Goal: Task Accomplishment & Management: Use online tool/utility

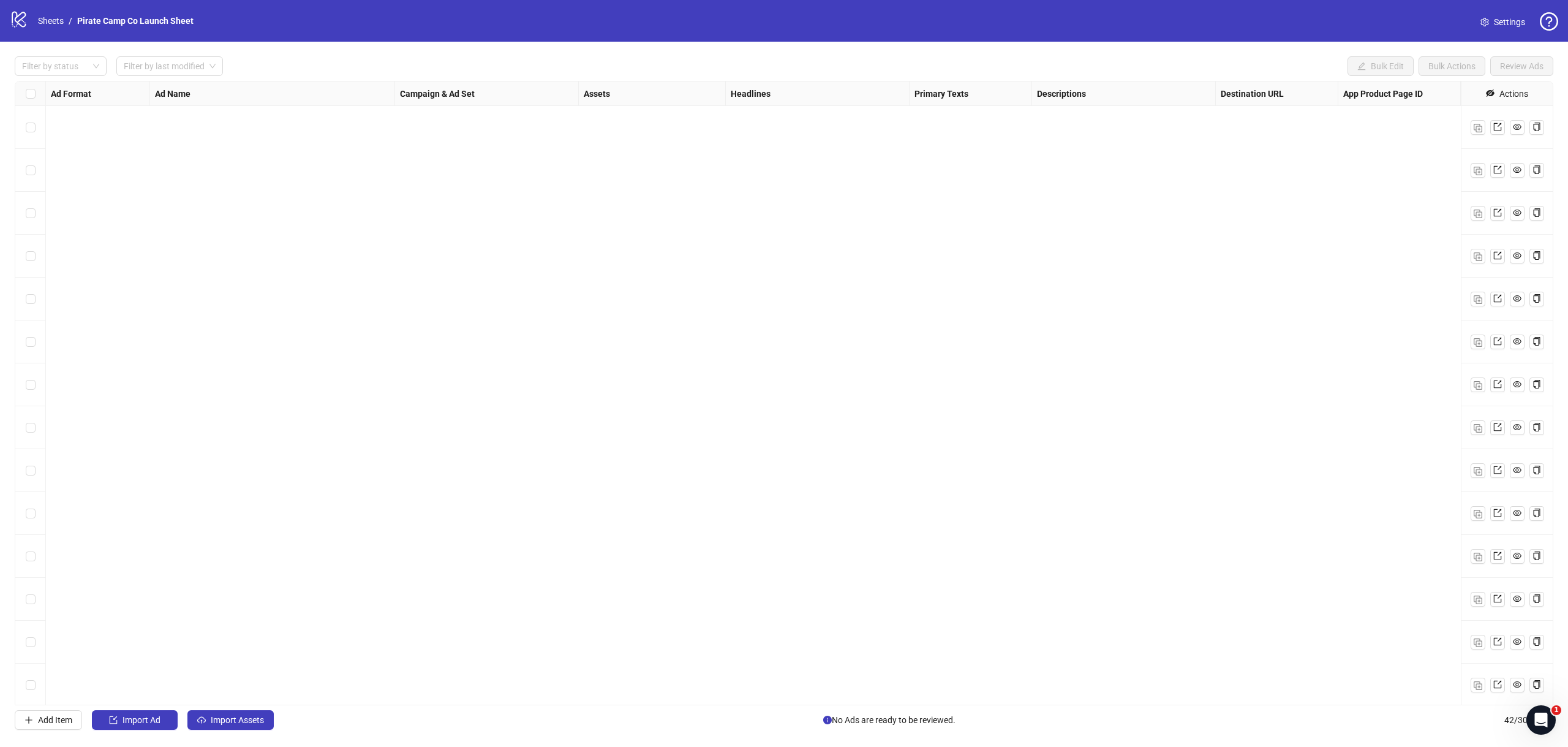
scroll to position [1202, 20]
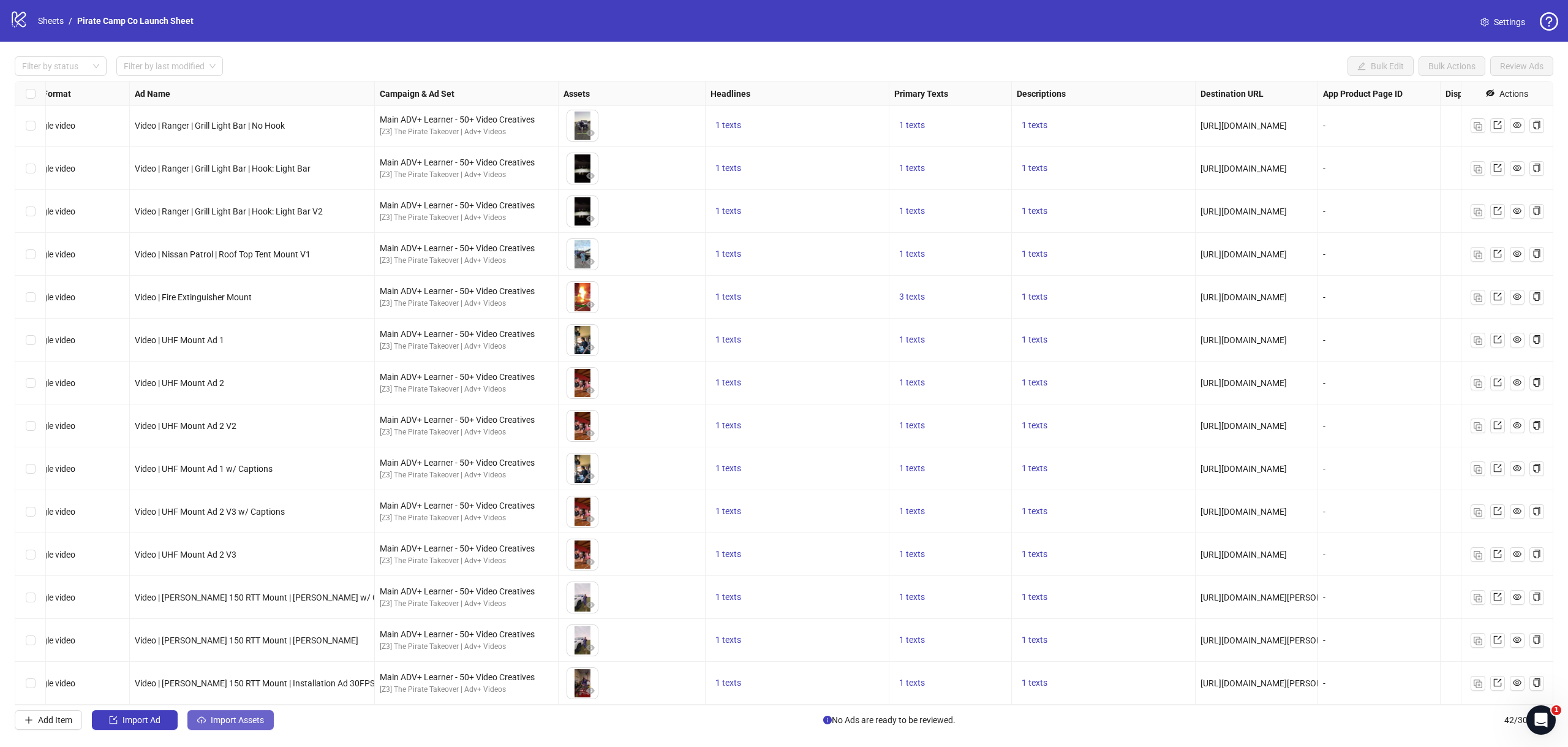
click at [228, 721] on span "Import Assets" at bounding box center [237, 719] width 53 height 10
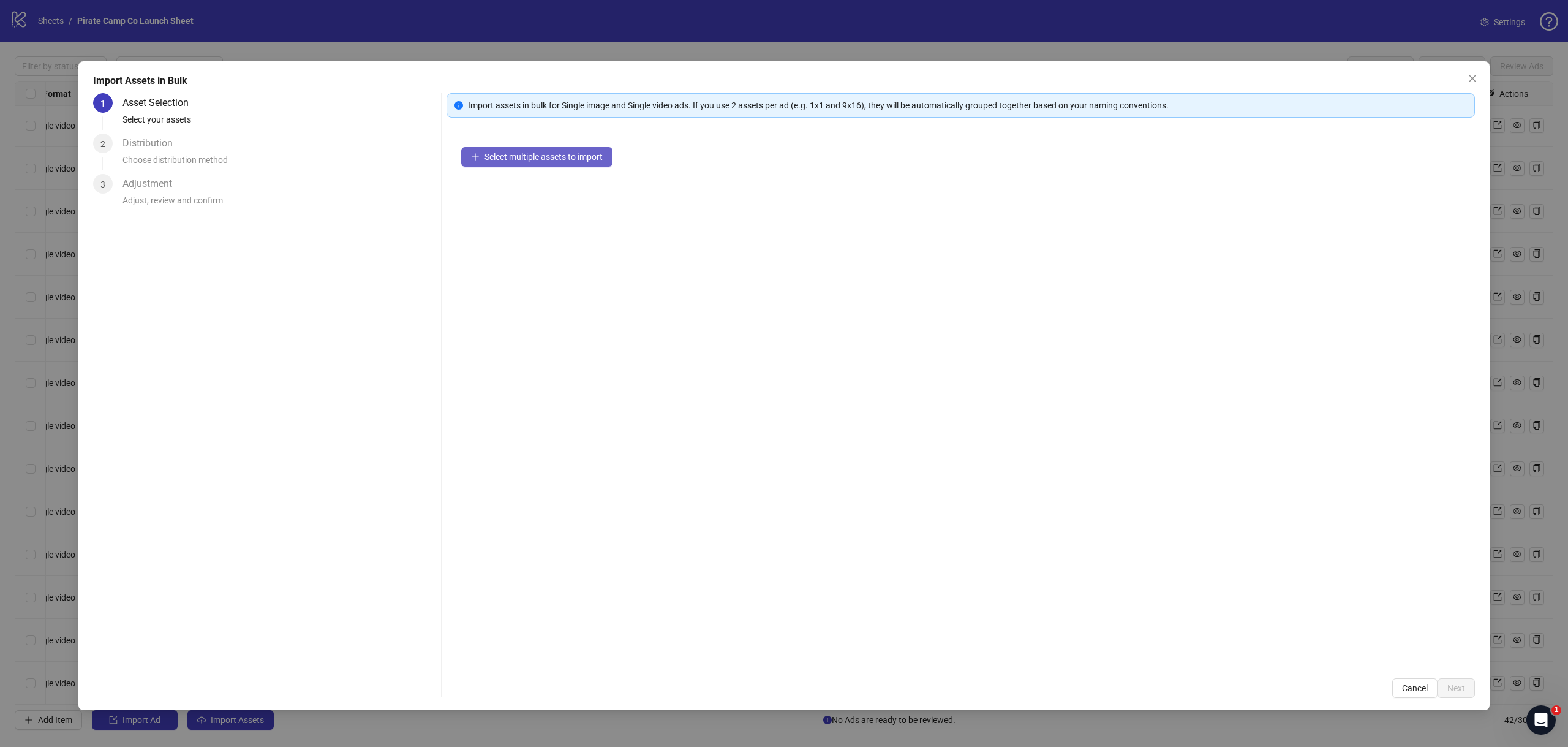
click at [523, 163] on button "Select multiple assets to import" at bounding box center [537, 157] width 152 height 20
click at [1462, 684] on span "Next" at bounding box center [1457, 687] width 18 height 10
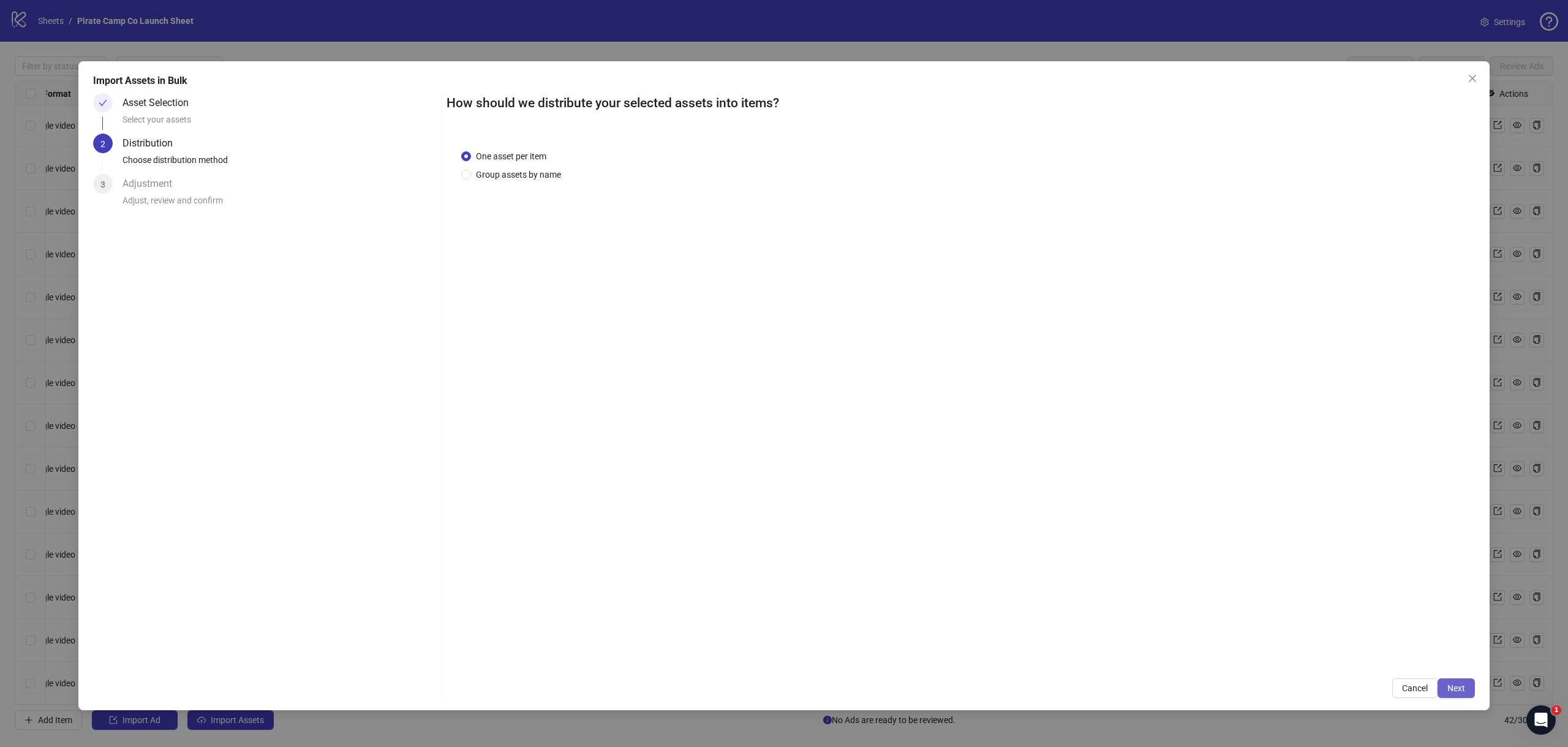
click at [1461, 687] on span "Next" at bounding box center [1457, 687] width 18 height 10
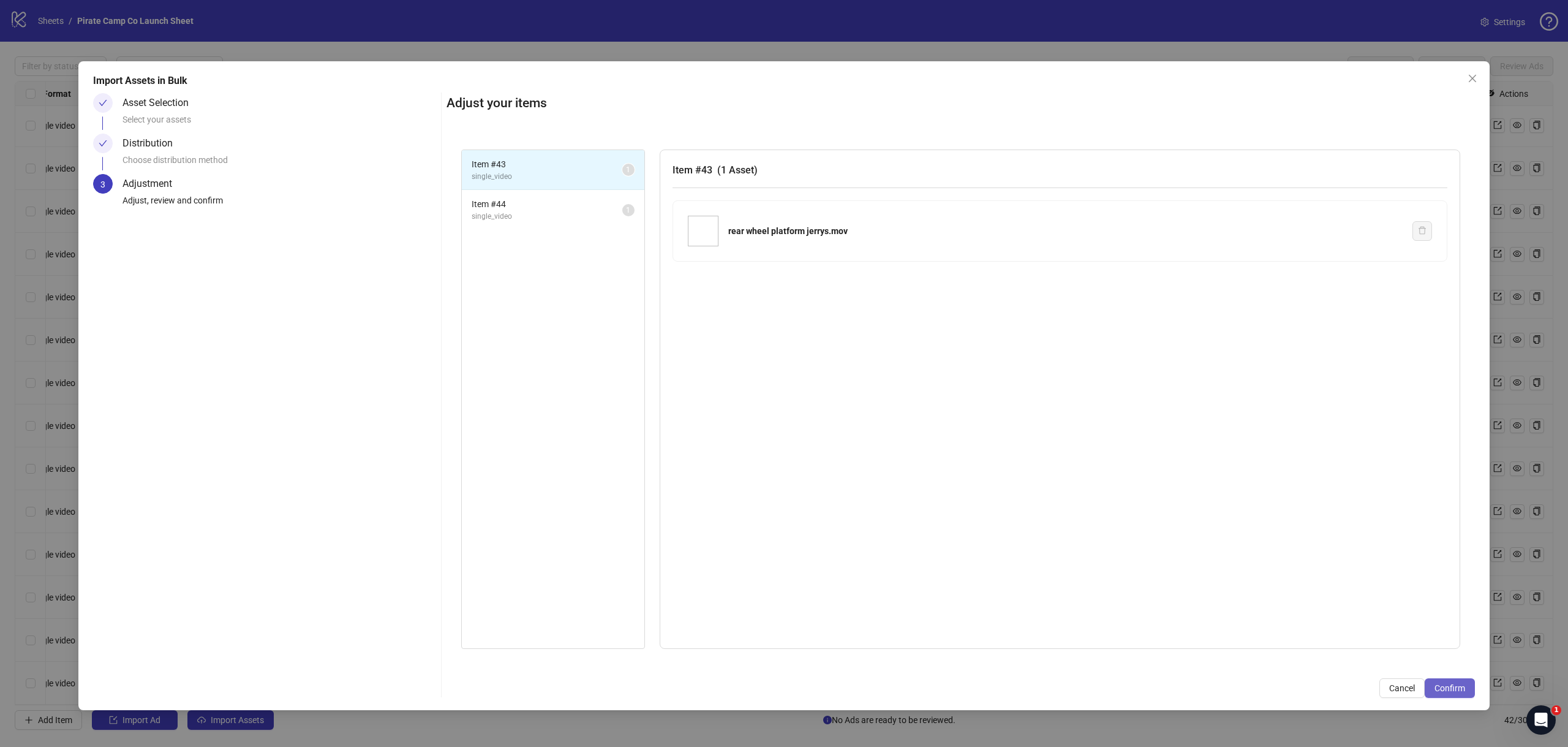
click at [1459, 688] on span "Confirm" at bounding box center [1450, 687] width 31 height 10
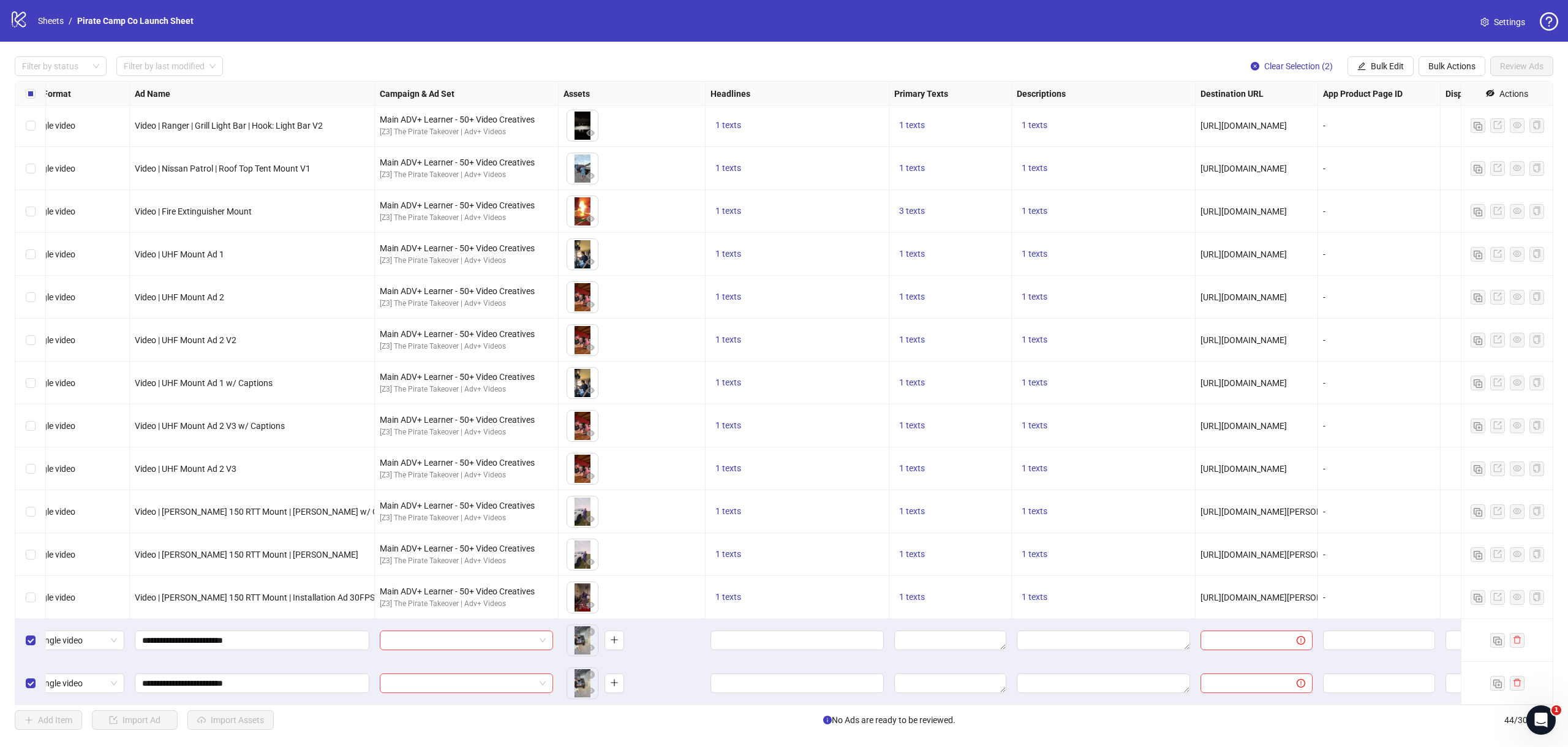
scroll to position [1288, 0]
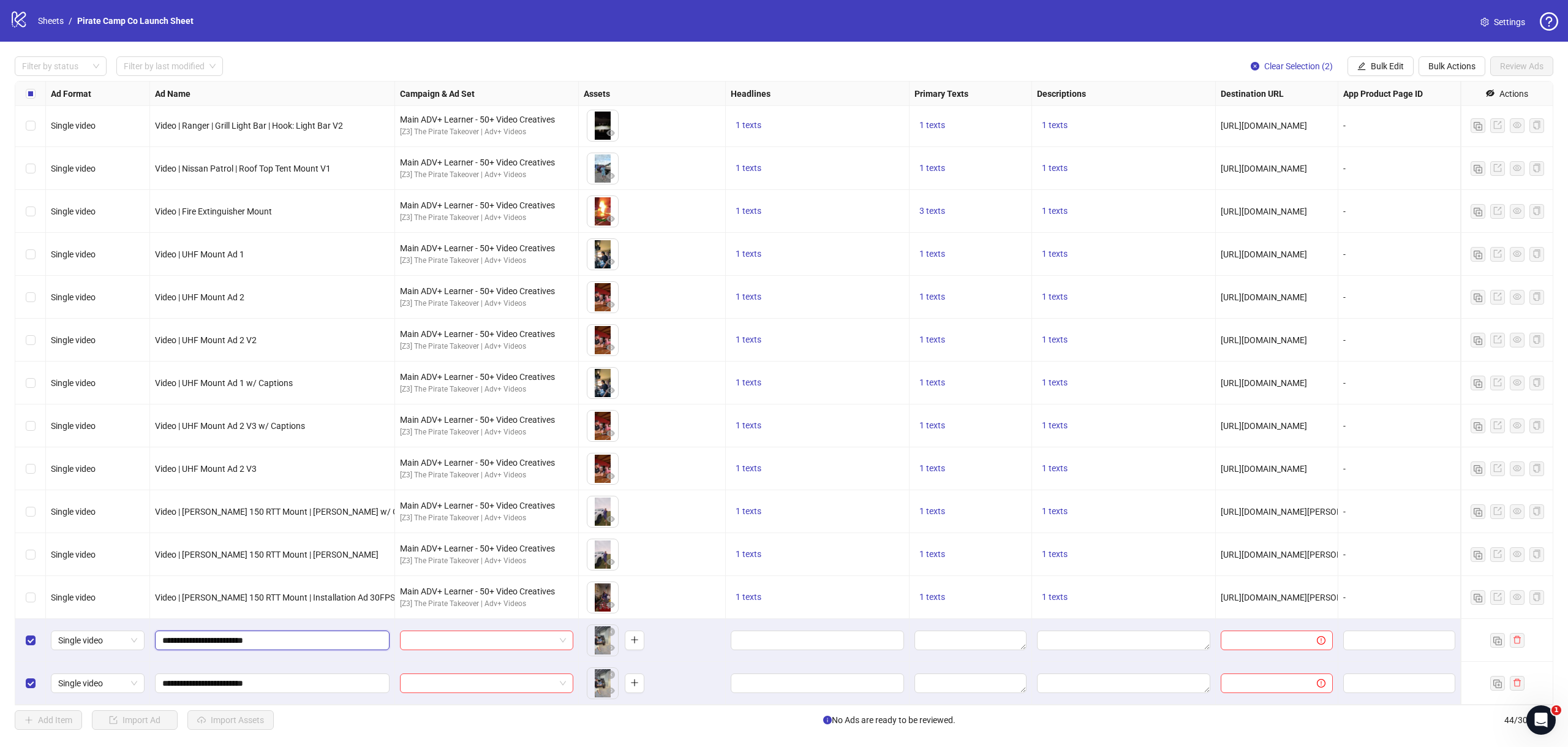
click at [283, 636] on input "**********" at bounding box center [271, 640] width 218 height 13
click at [172, 604] on div "Video | [PERSON_NAME] 150 RTT Mount | Installation Ad 30FPS" at bounding box center [272, 597] width 245 height 43
click at [285, 644] on input "**********" at bounding box center [271, 640] width 218 height 13
type input "**********"
click at [338, 664] on div "**********" at bounding box center [272, 683] width 245 height 43
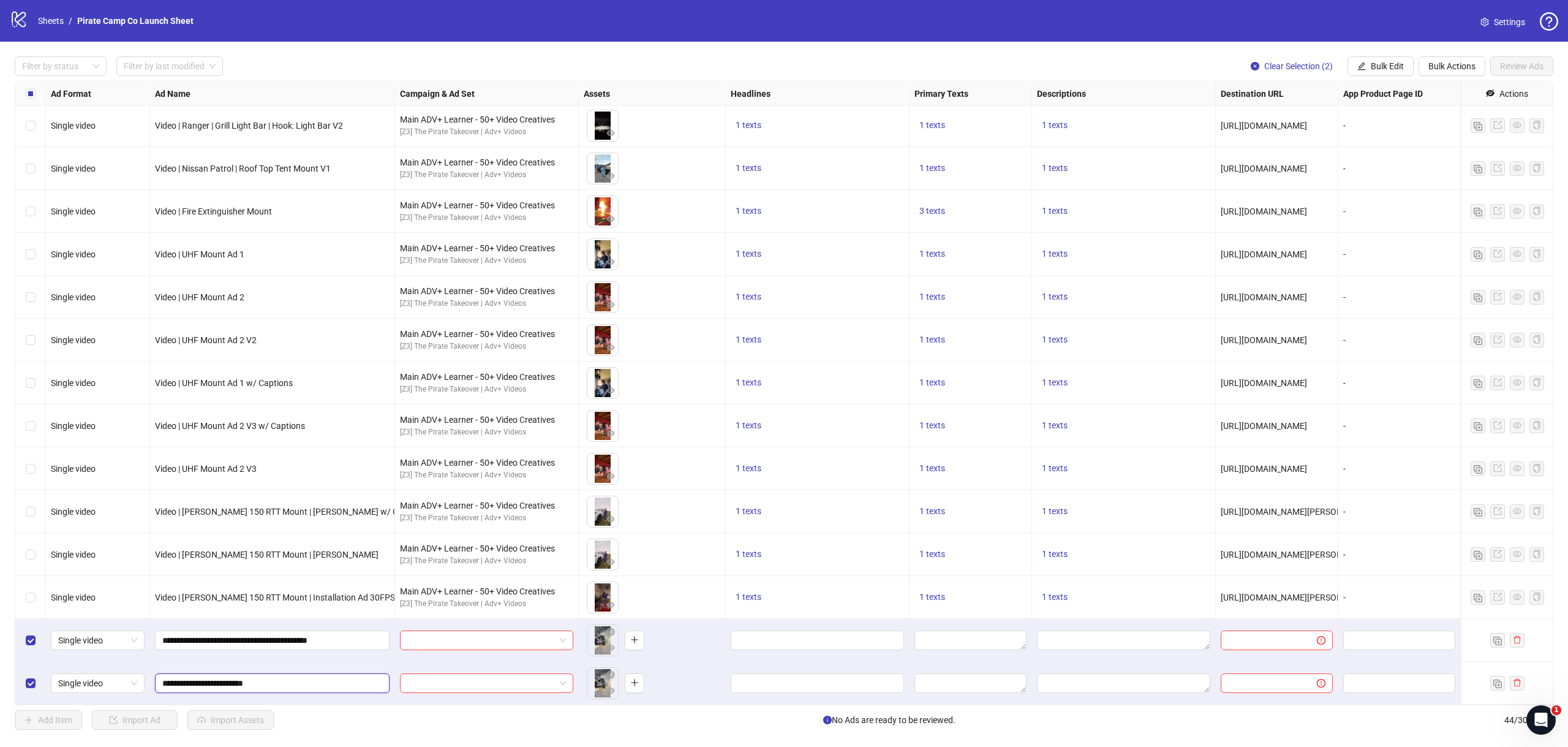
click at [281, 685] on input "**********" at bounding box center [271, 683] width 218 height 13
click at [313, 646] on input "**********" at bounding box center [271, 640] width 218 height 13
click at [304, 681] on input "**********" at bounding box center [271, 683] width 218 height 13
paste input "**********"
drag, startPoint x: 344, startPoint y: 684, endPoint x: 303, endPoint y: 683, distance: 41.0
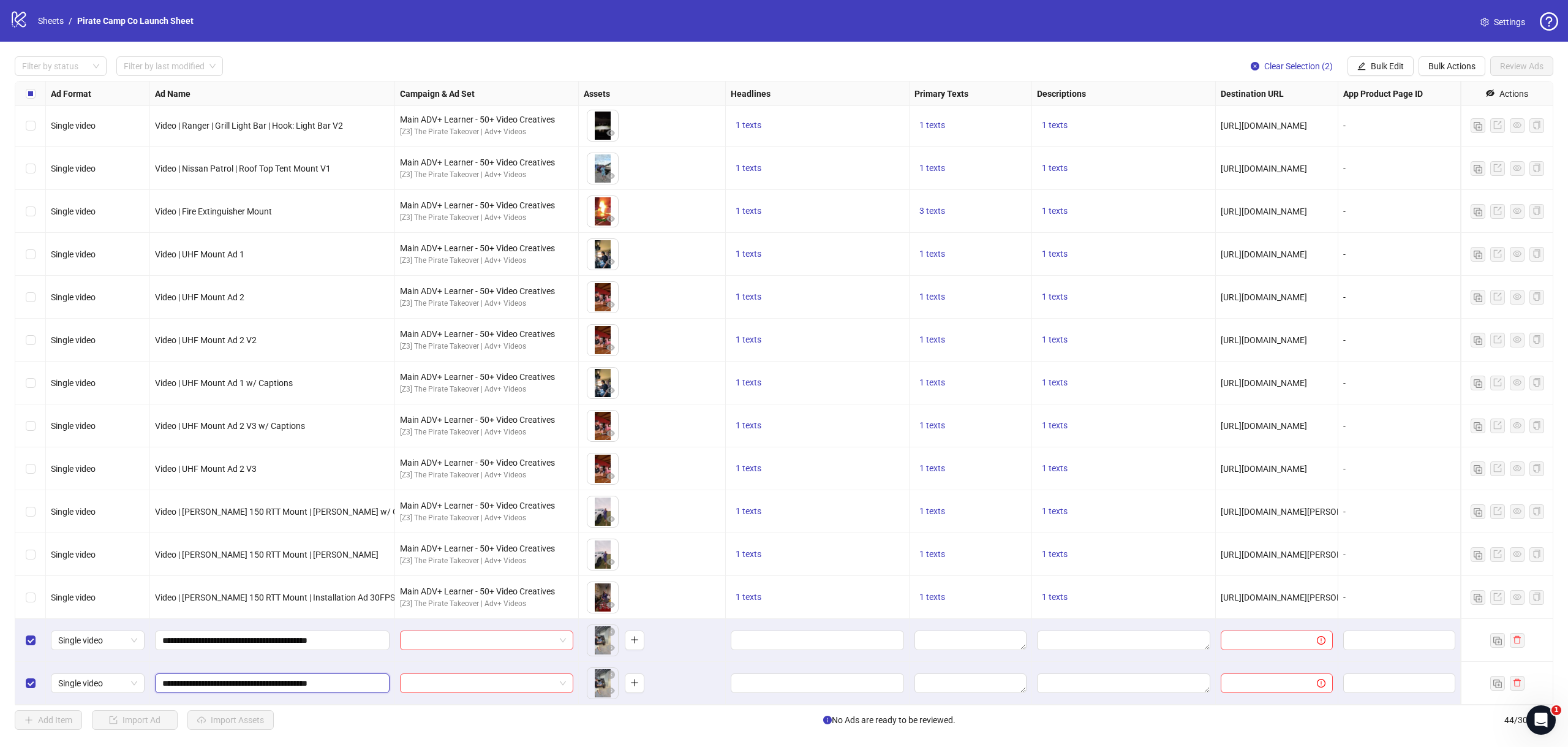
click at [303, 683] on input "**********" at bounding box center [271, 683] width 218 height 13
type input "**********"
click at [1374, 62] on span "Bulk Edit" at bounding box center [1387, 66] width 33 height 10
click at [1381, 132] on span "Campaign & Ad Set" at bounding box center [1392, 130] width 73 height 13
click at [1366, 121] on input "search" at bounding box center [1341, 119] width 158 height 19
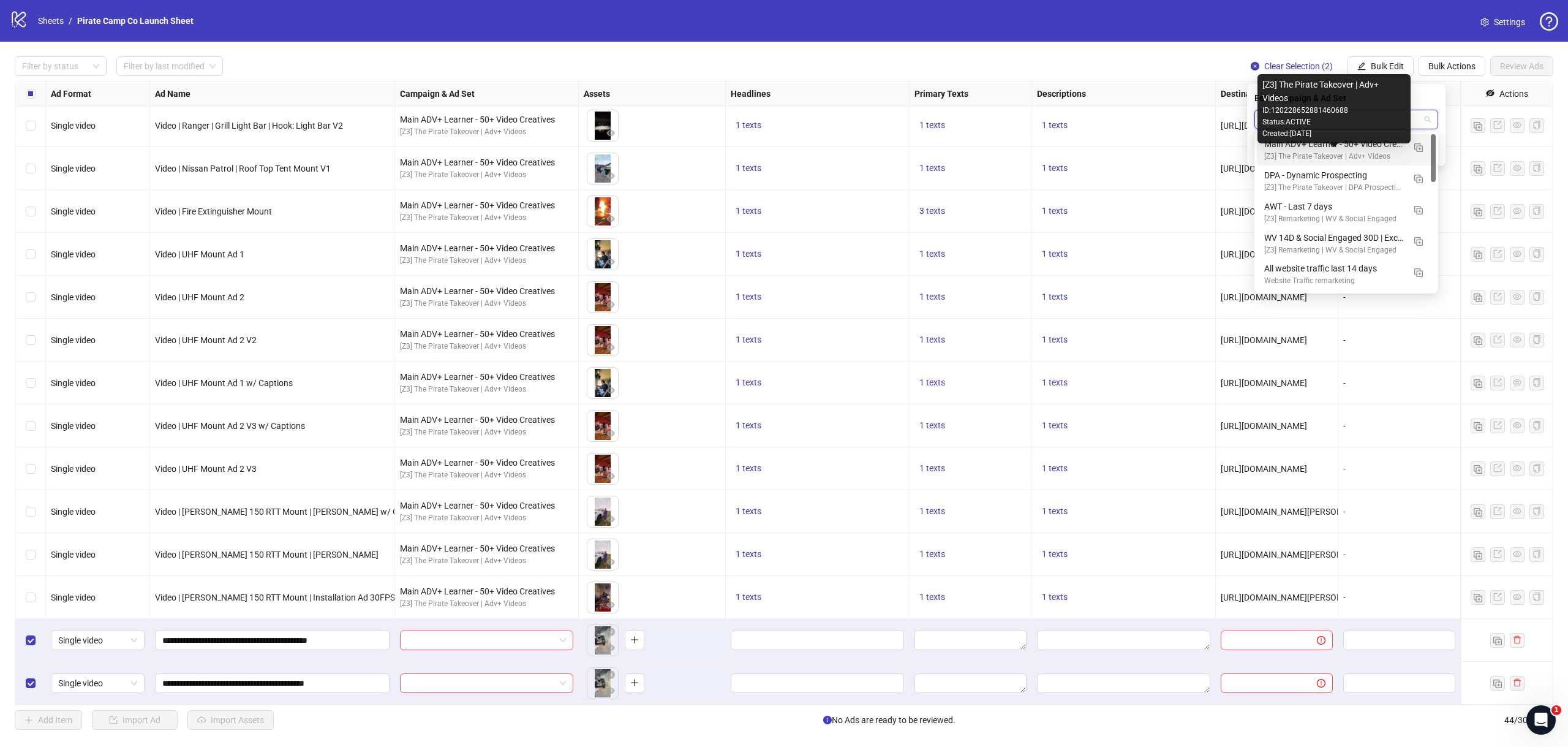
click at [1337, 151] on div "[Z3] The Pirate Takeover | Adv+ Videos" at bounding box center [1334, 157] width 139 height 12
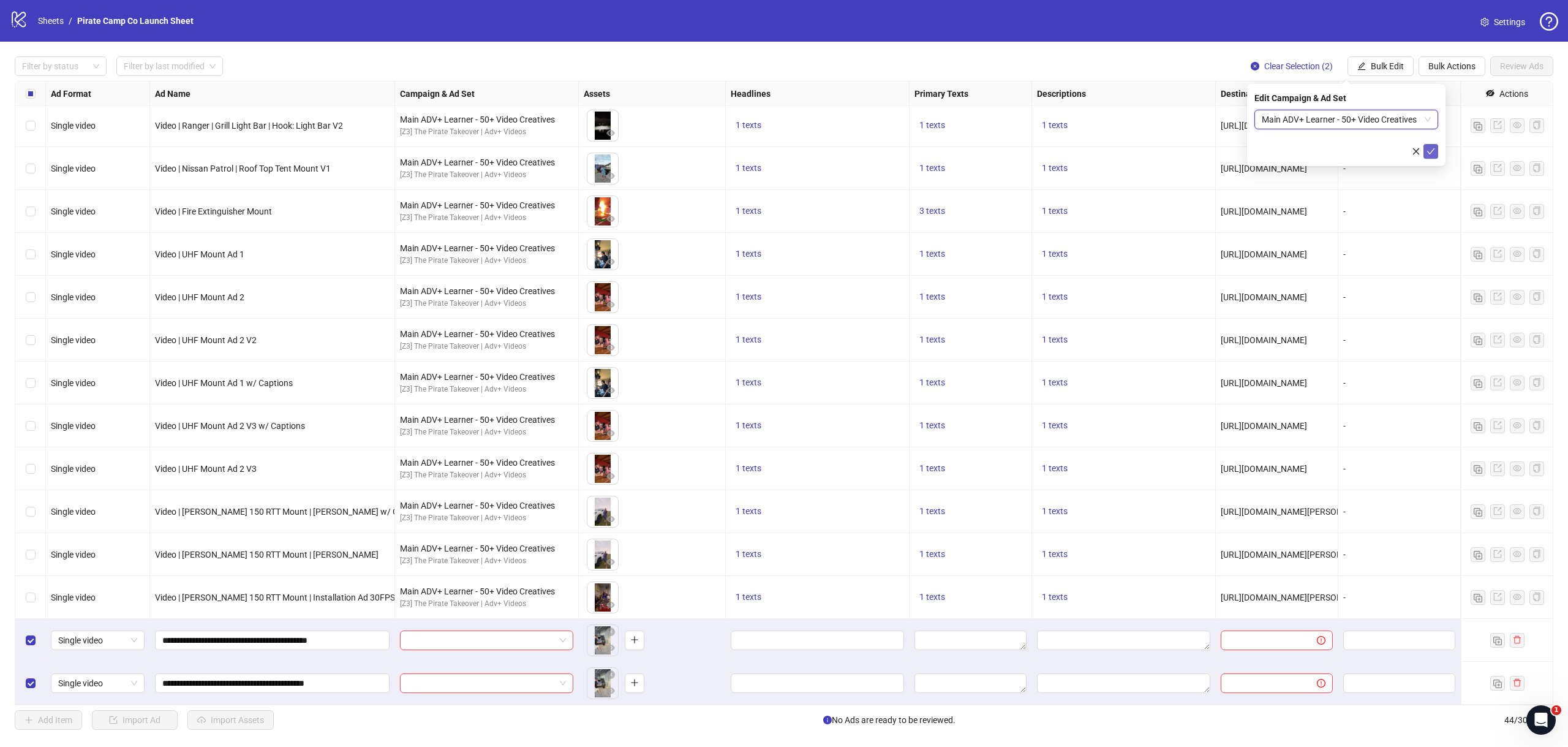
click at [1434, 151] on icon "check" at bounding box center [1431, 151] width 8 height 8
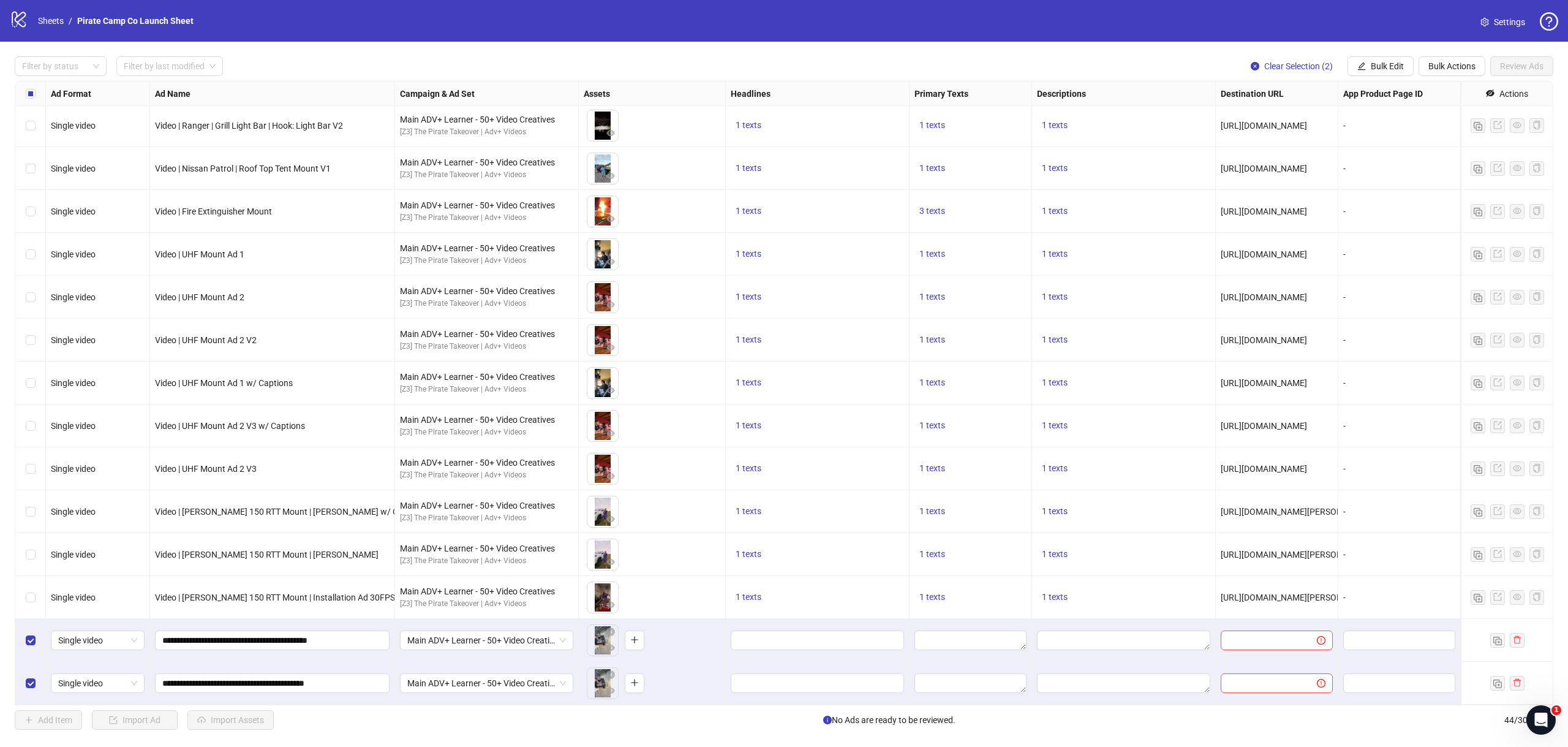
drag, startPoint x: 37, startPoint y: 641, endPoint x: 33, endPoint y: 667, distance: 26.3
click at [36, 641] on div "Select row 43" at bounding box center [31, 640] width 31 height 43
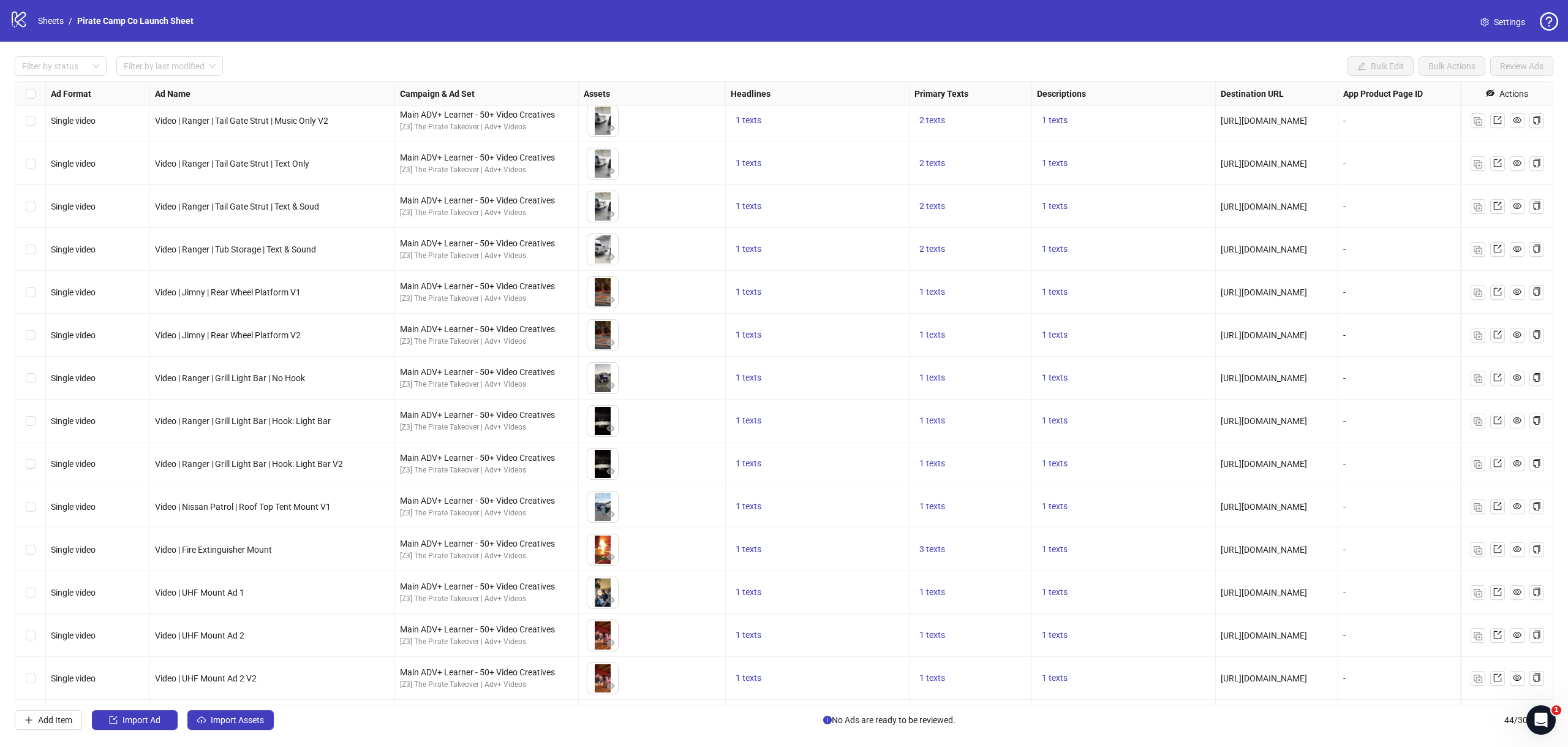
scroll to position [932, 0]
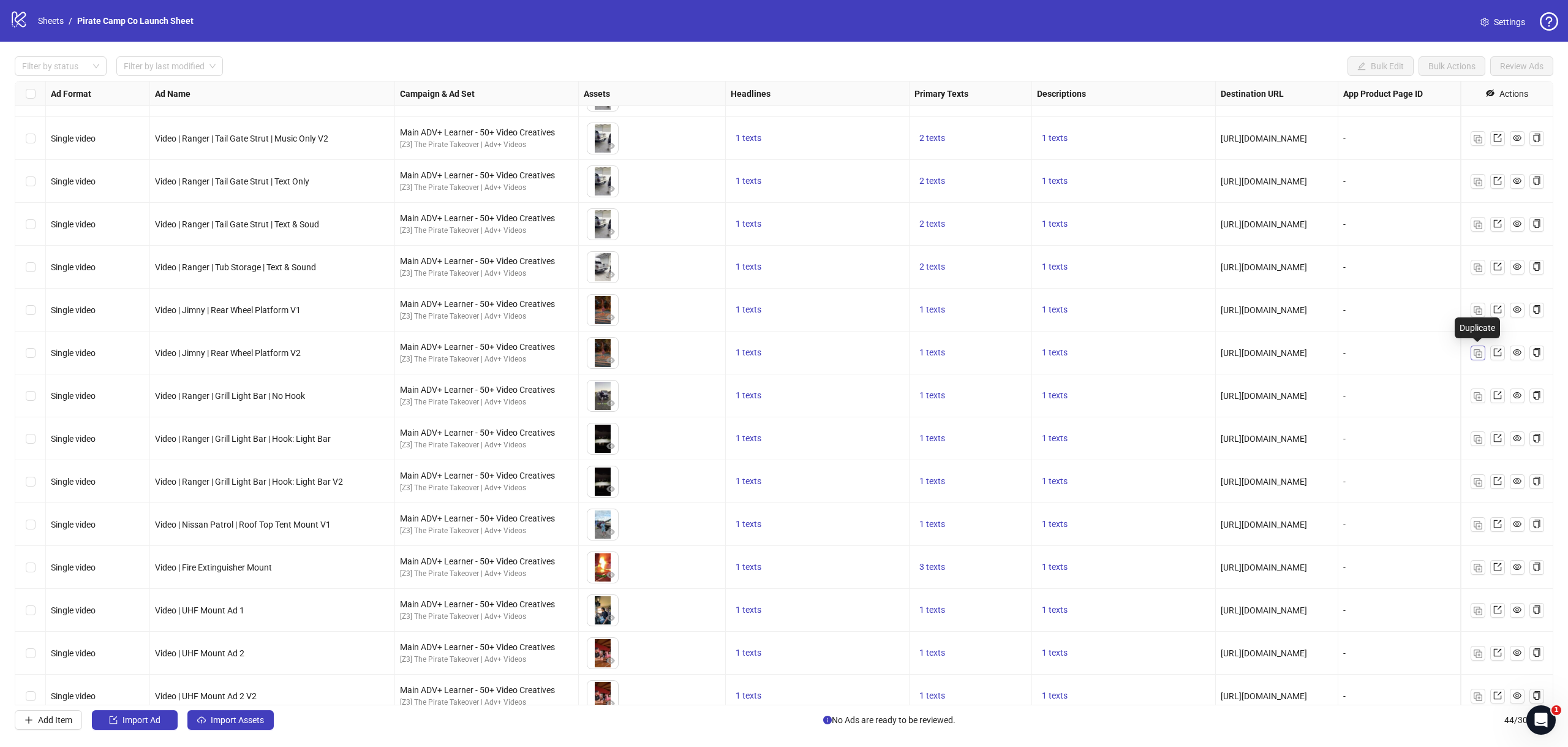
click at [1481, 353] on img "button" at bounding box center [1478, 353] width 8 height 8
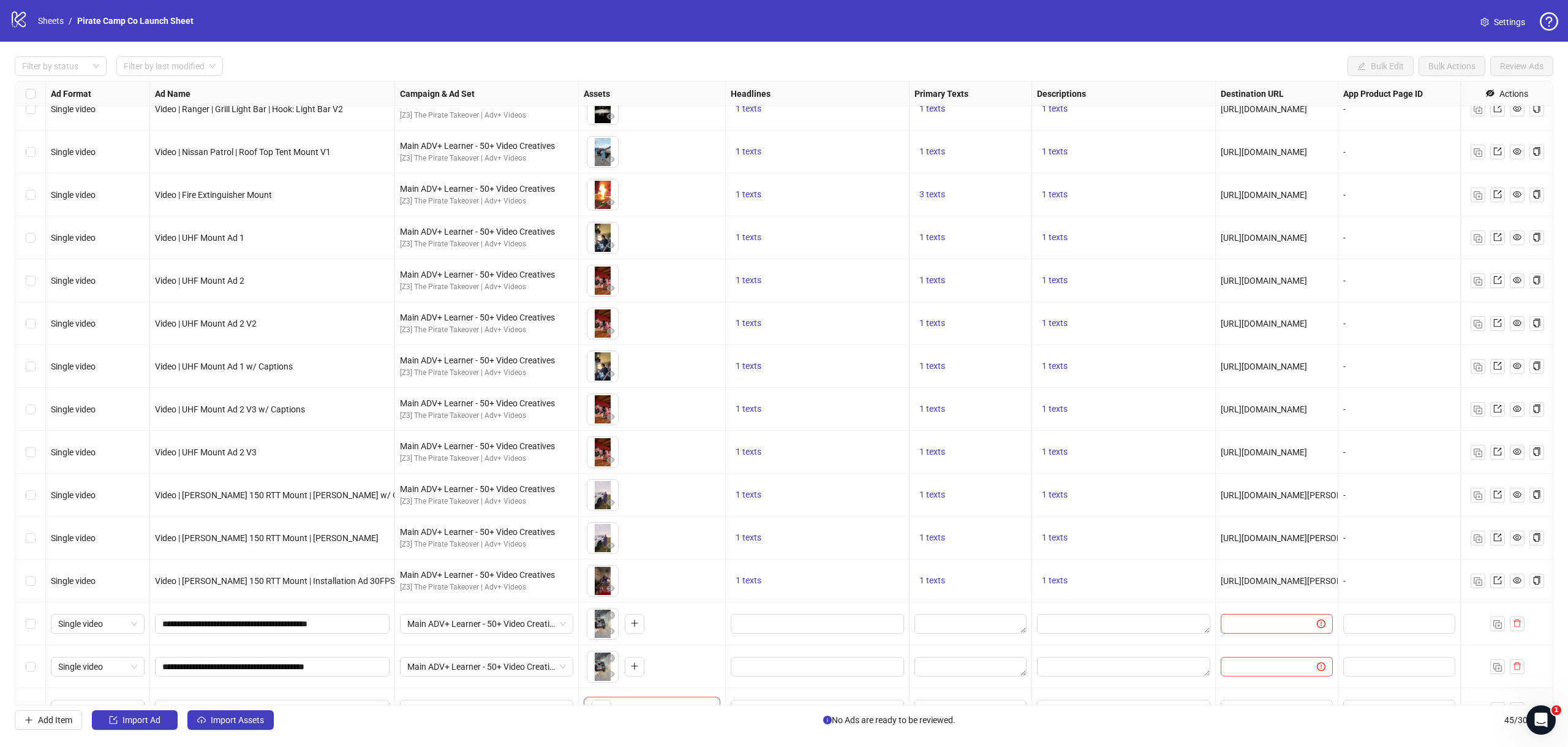
scroll to position [1331, 0]
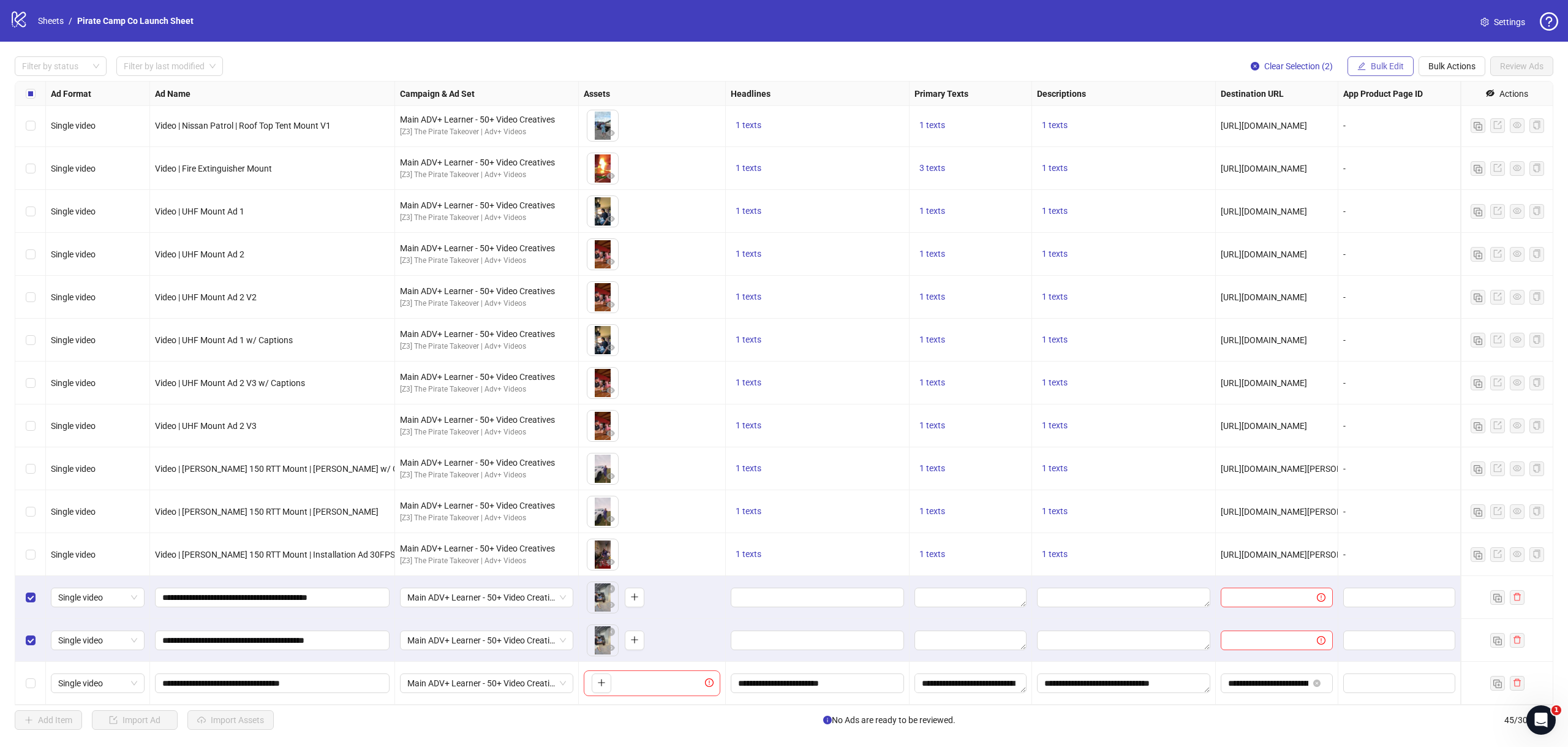
click at [1382, 67] on span "Bulk Edit" at bounding box center [1387, 66] width 33 height 10
click at [1455, 61] on span "Bulk Actions" at bounding box center [1452, 66] width 47 height 10
click at [1446, 127] on span "Duplicate with assets" at bounding box center [1469, 130] width 84 height 13
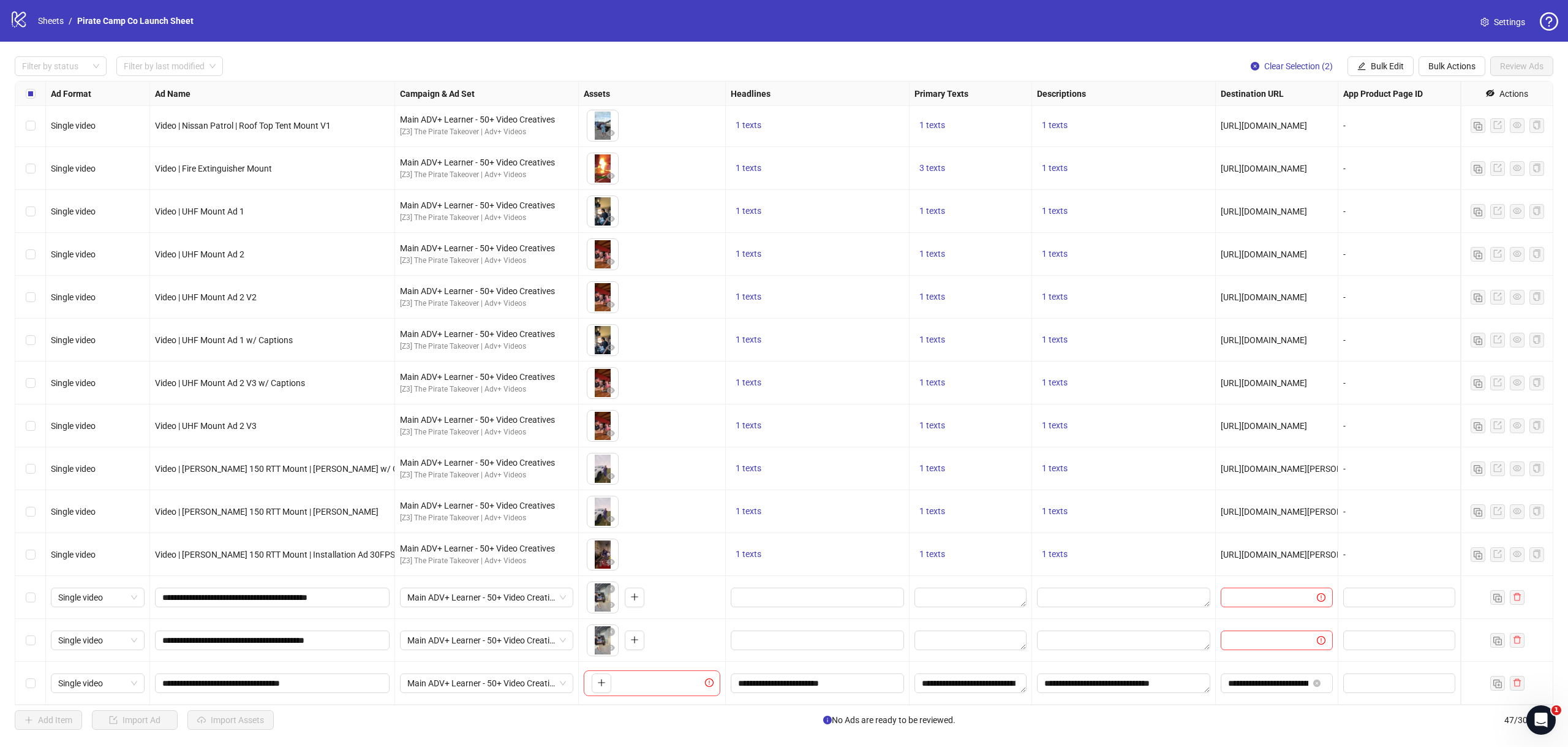
scroll to position [1417, 0]
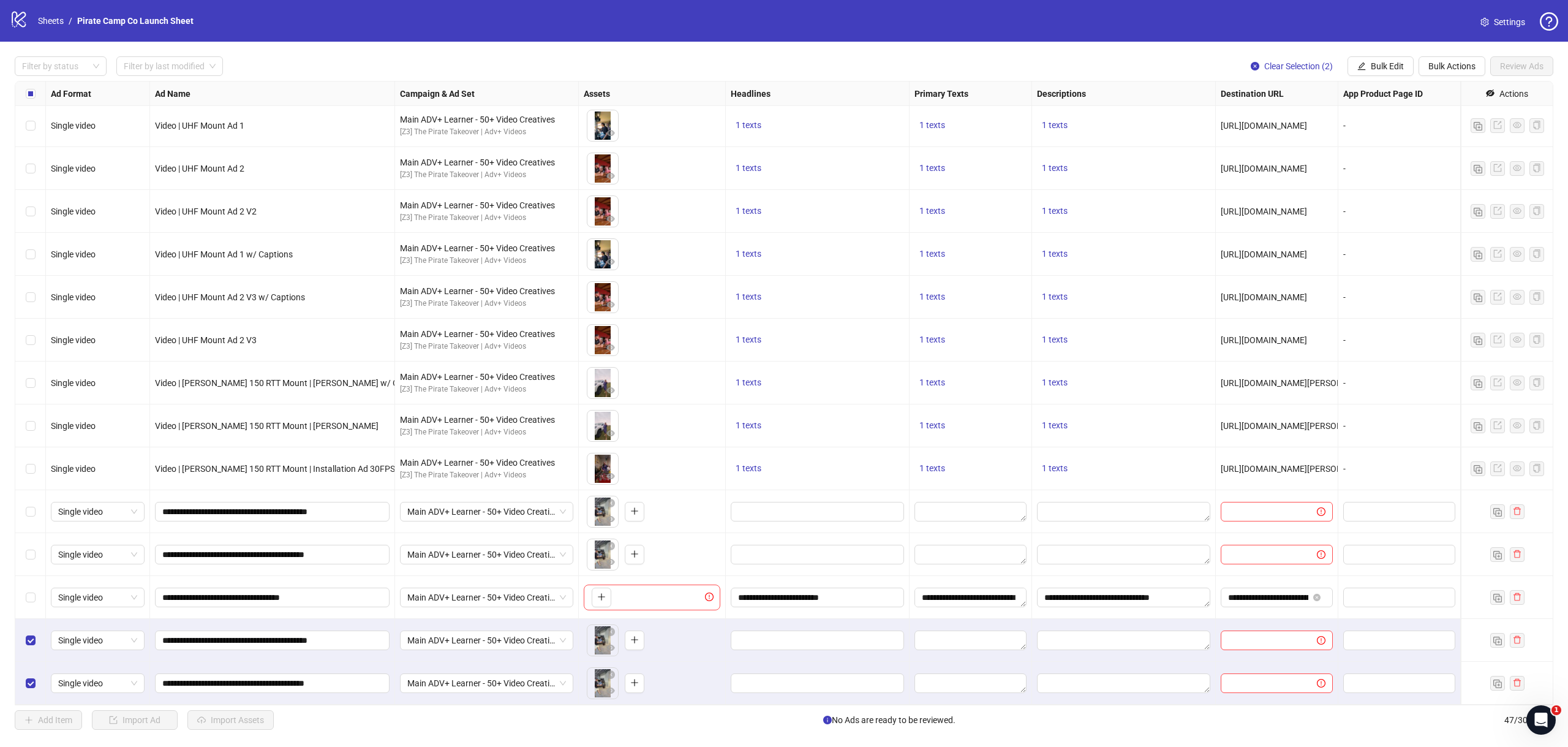
drag, startPoint x: 30, startPoint y: 646, endPoint x: 29, endPoint y: 662, distance: 16.0
click at [30, 646] on label "Select row 46" at bounding box center [30, 640] width 10 height 13
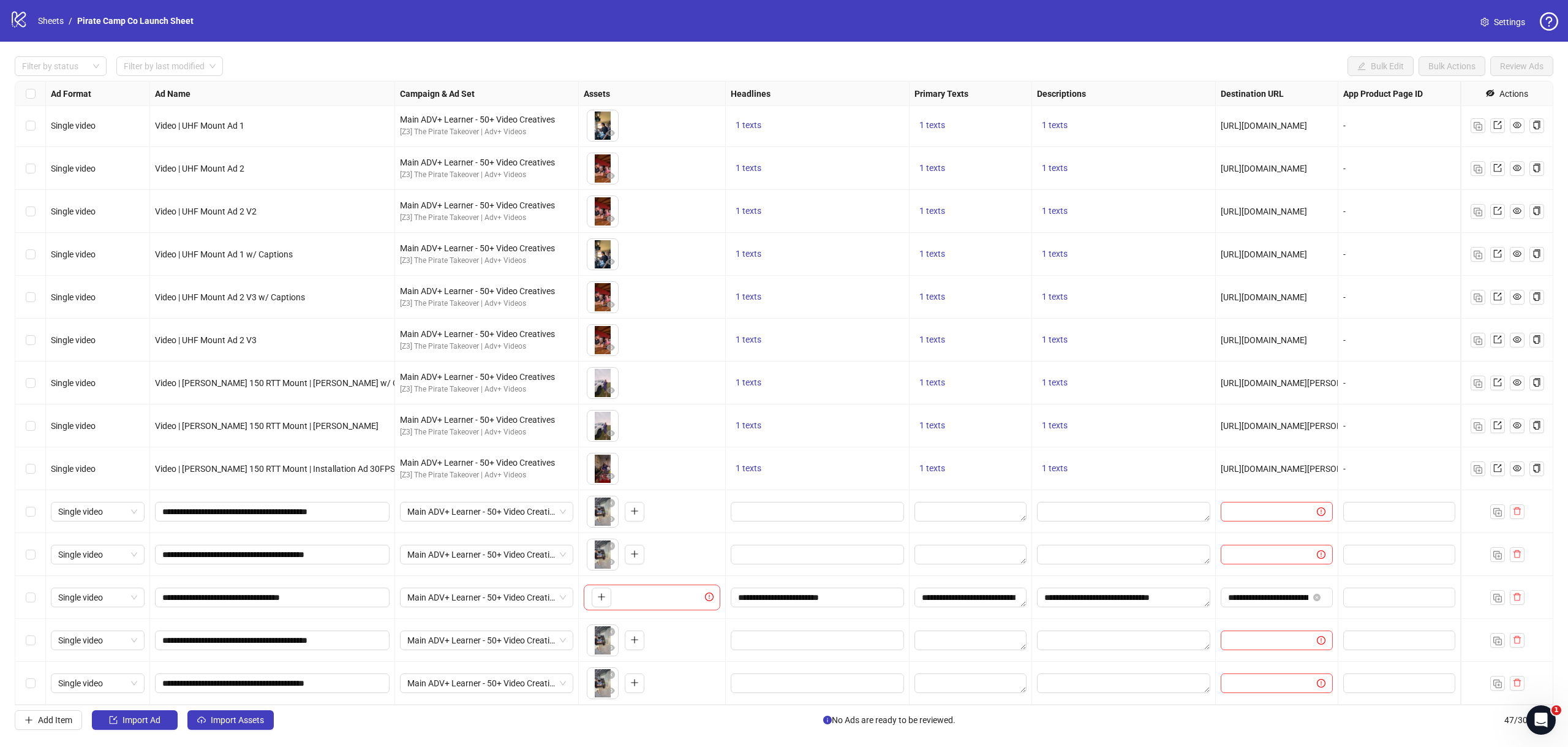
drag, startPoint x: 35, startPoint y: 511, endPoint x: 32, endPoint y: 540, distance: 29.2
click at [35, 512] on div "Select row 43" at bounding box center [31, 511] width 31 height 43
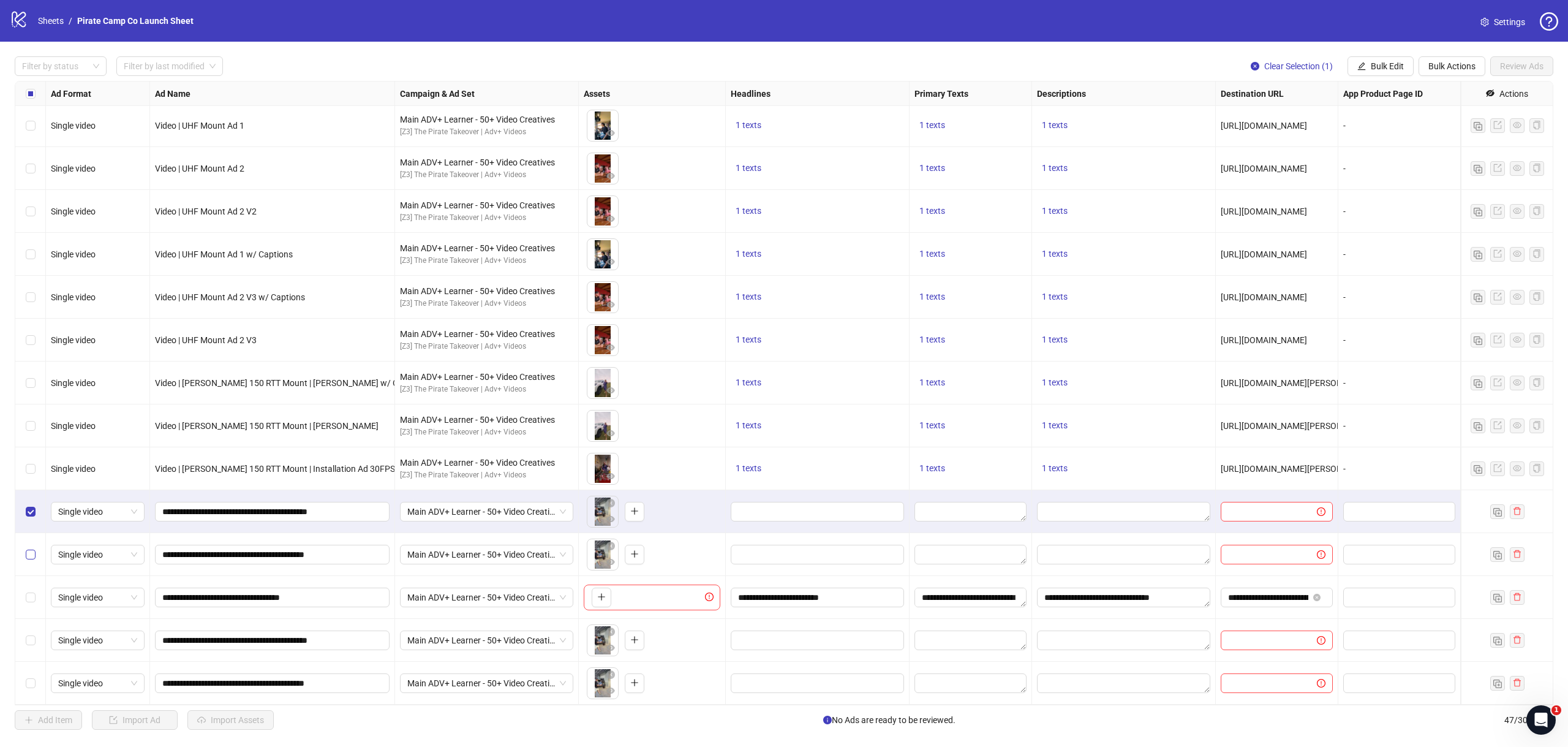
click at [31, 547] on div "Select row 44" at bounding box center [31, 554] width 31 height 43
click at [1454, 61] on span "Bulk Actions" at bounding box center [1452, 66] width 47 height 10
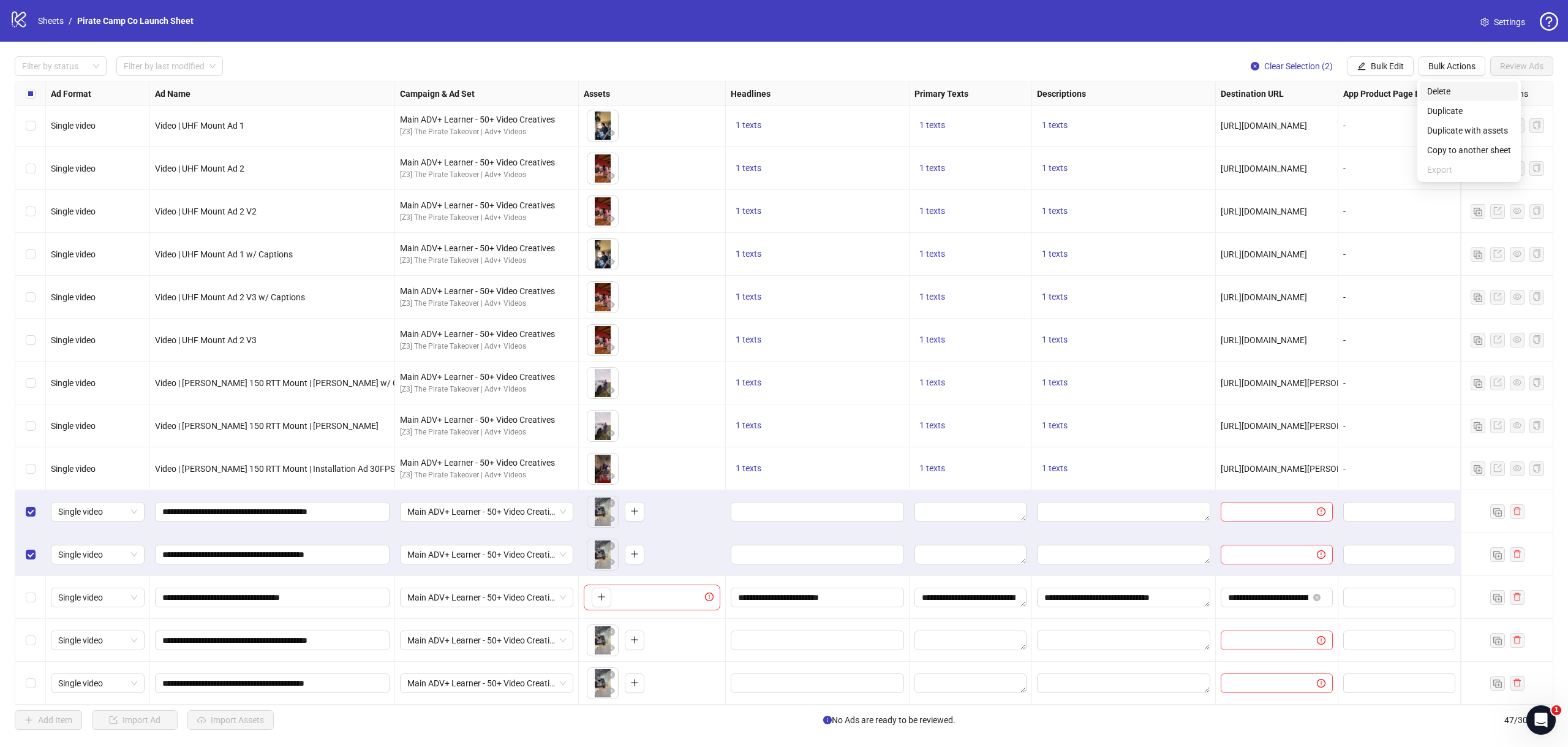
click at [1438, 92] on span "Delete" at bounding box center [1469, 91] width 84 height 13
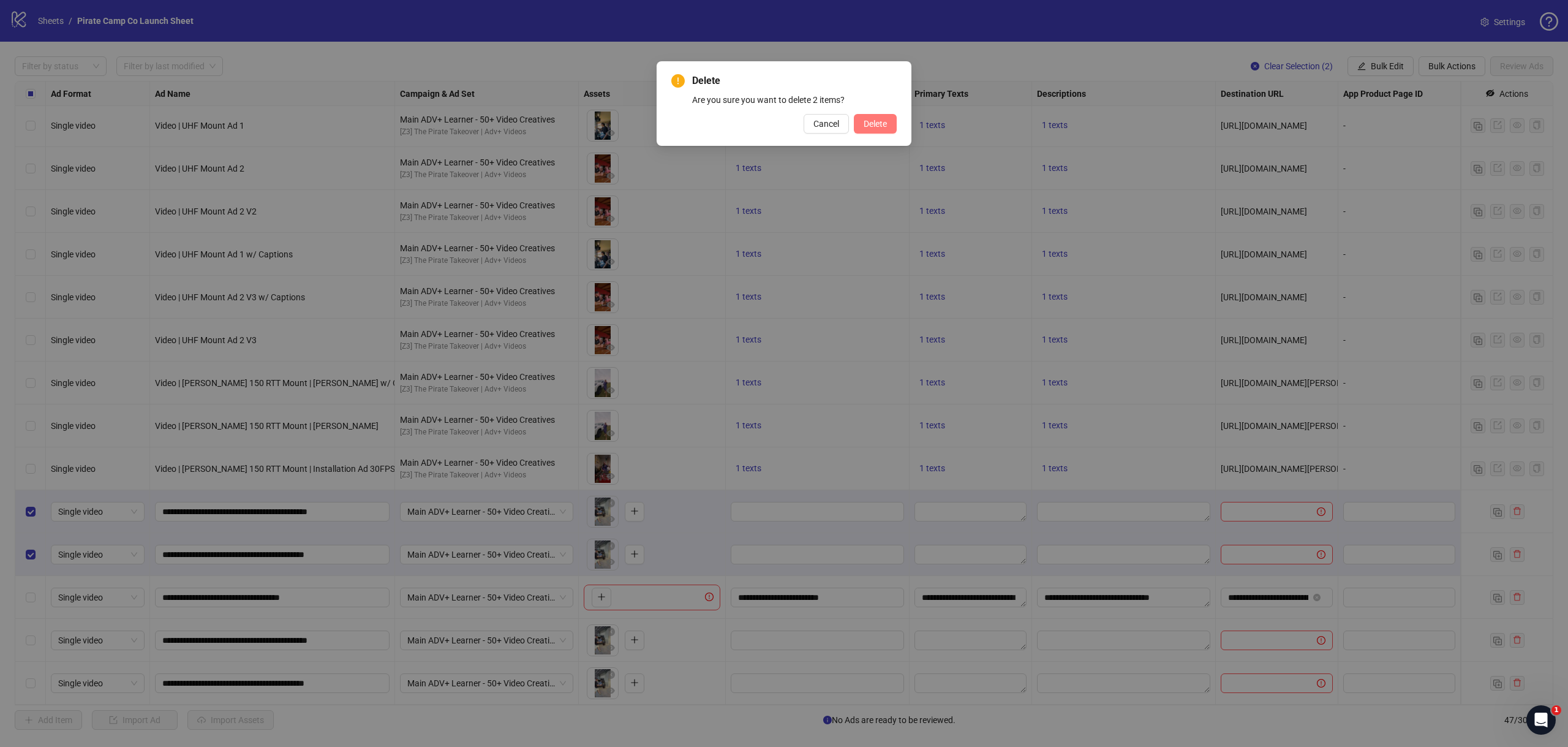
click at [857, 127] on button "Delete" at bounding box center [875, 123] width 43 height 20
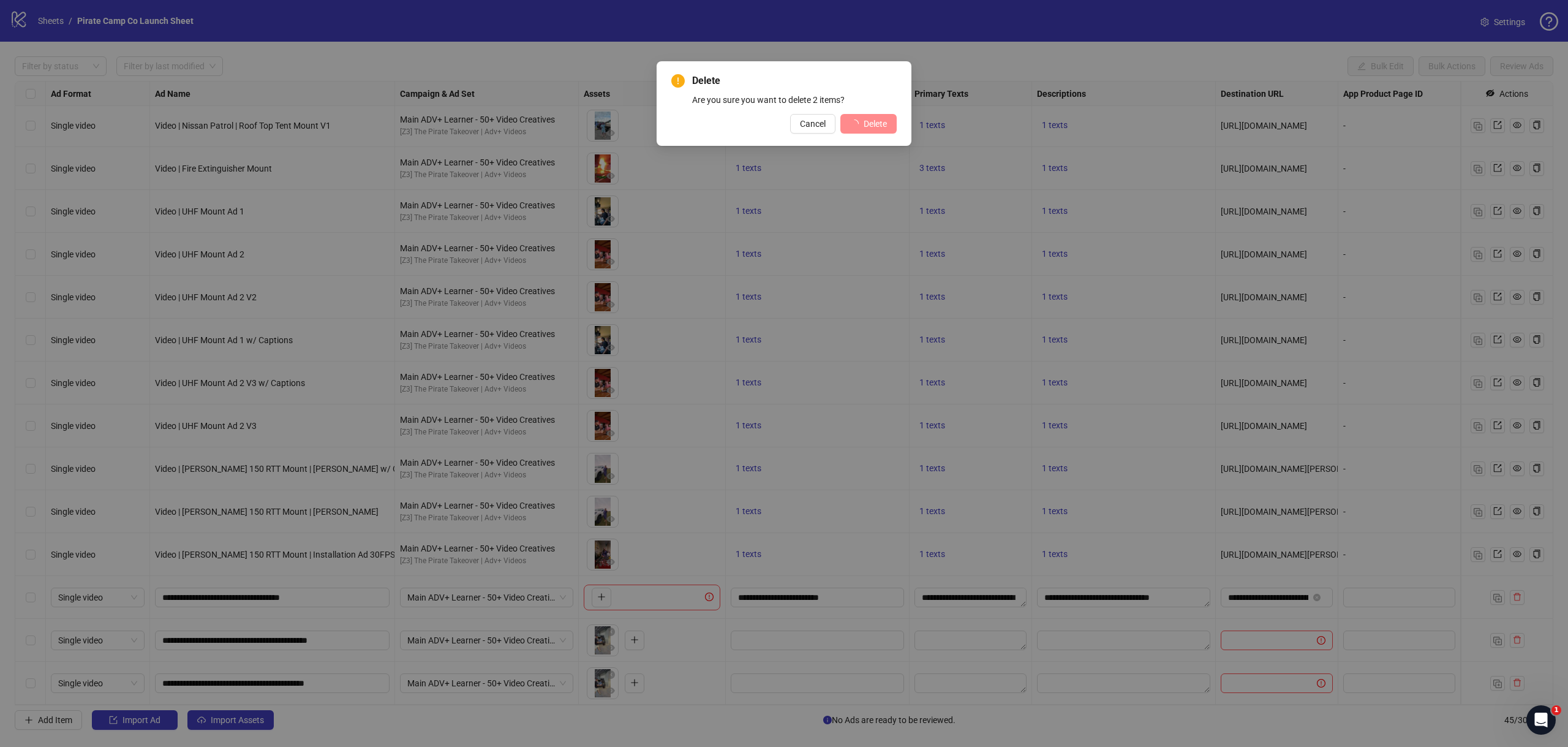
scroll to position [1331, 0]
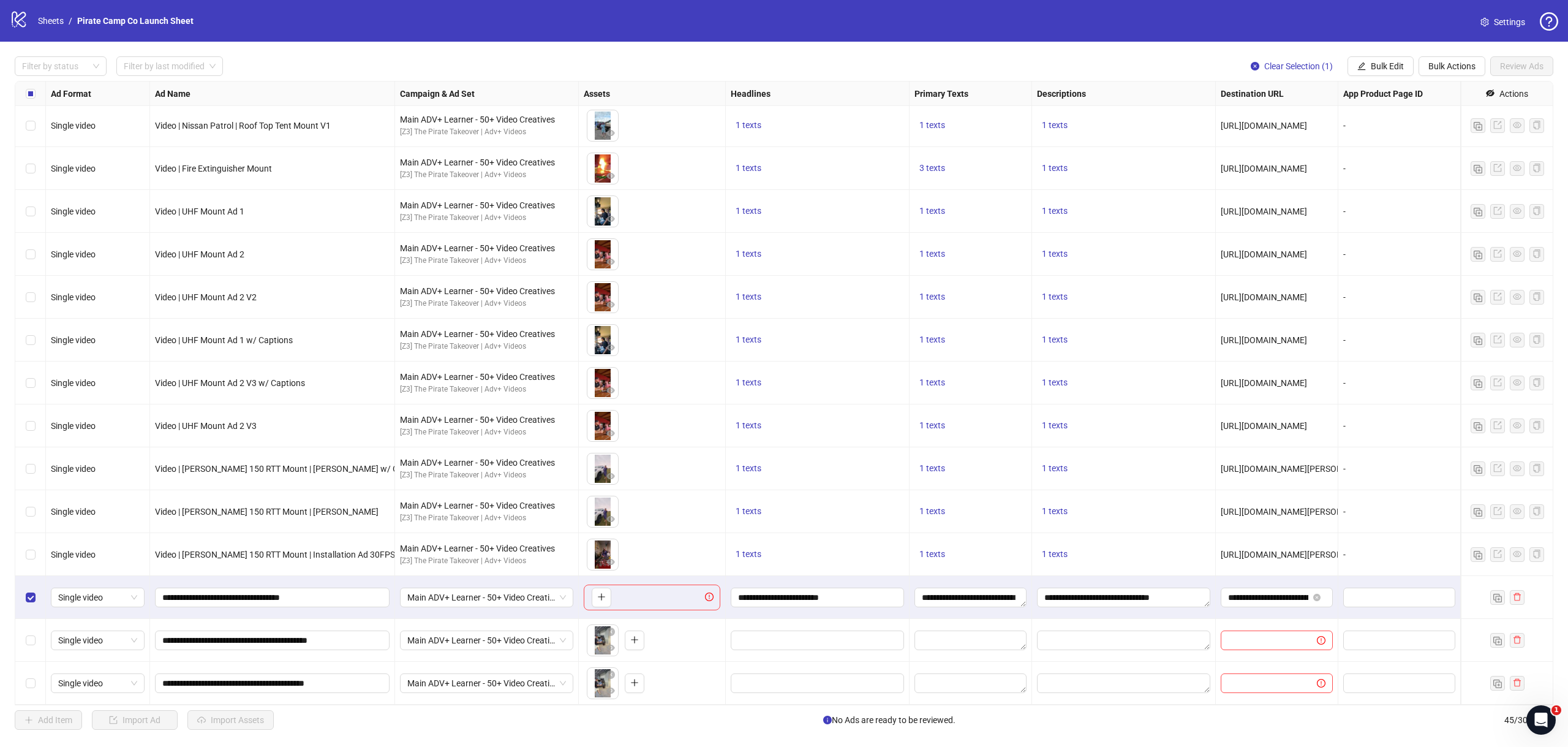
click at [33, 649] on div "Select row 44" at bounding box center [31, 640] width 31 height 43
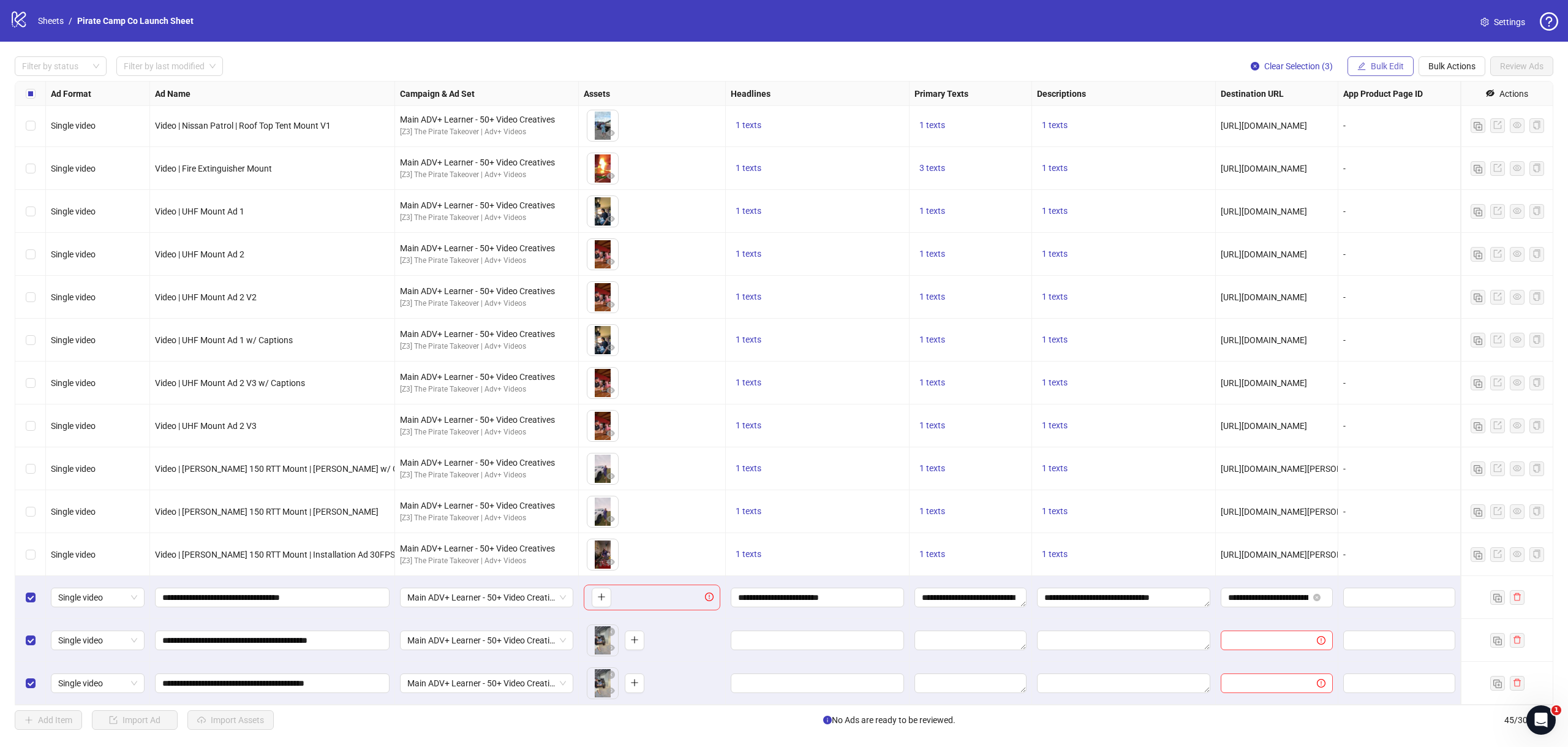
click at [1395, 71] on span "Bulk Edit" at bounding box center [1387, 66] width 33 height 10
click at [1382, 133] on span "Campaign & Ad Set" at bounding box center [1392, 130] width 73 height 13
drag, startPoint x: 1413, startPoint y: 147, endPoint x: 1416, endPoint y: 129, distance: 18.2
click at [1413, 147] on icon "close" at bounding box center [1416, 151] width 8 height 8
click at [1393, 73] on button "Bulk Edit" at bounding box center [1380, 66] width 66 height 20
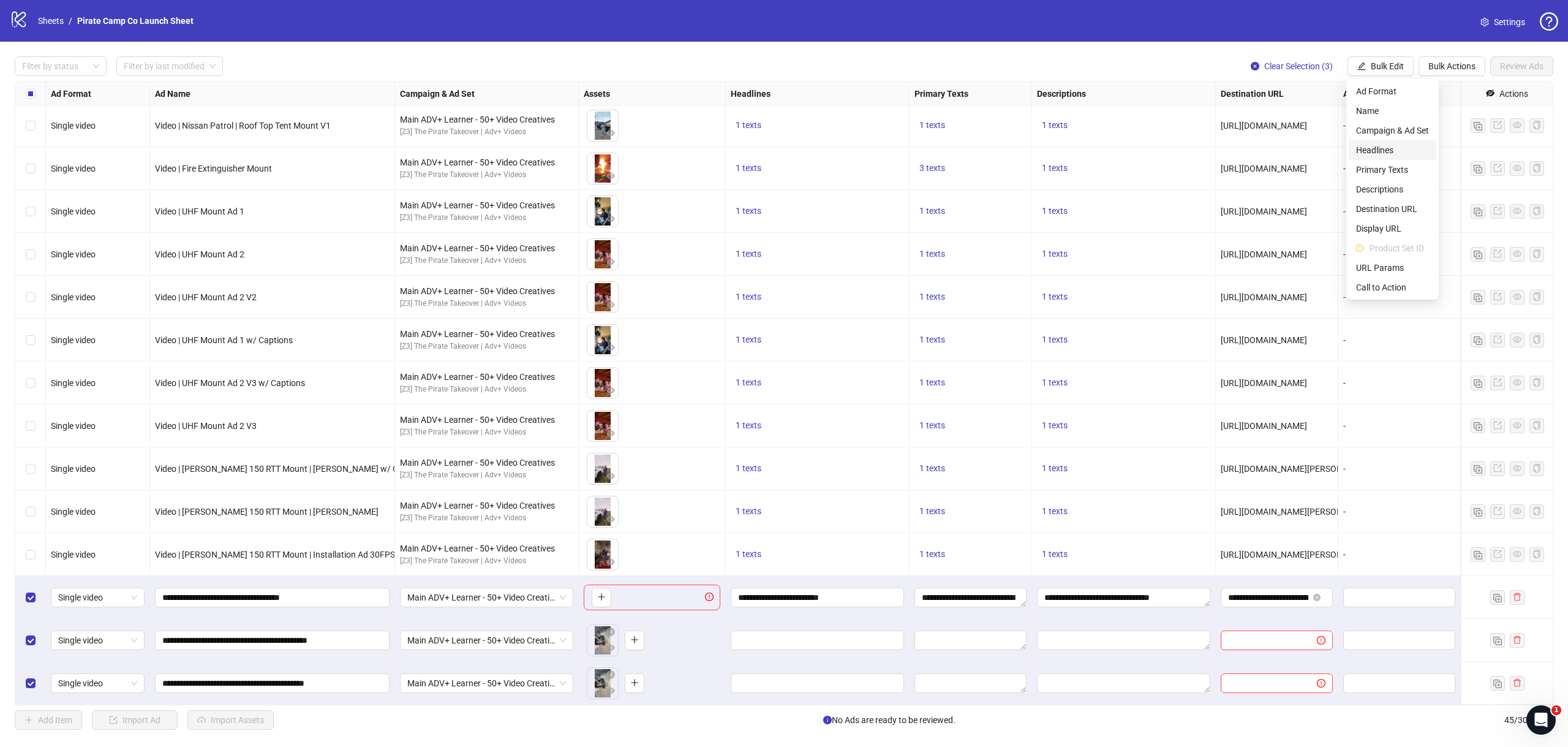
click at [1382, 148] on span "Headlines" at bounding box center [1392, 150] width 73 height 13
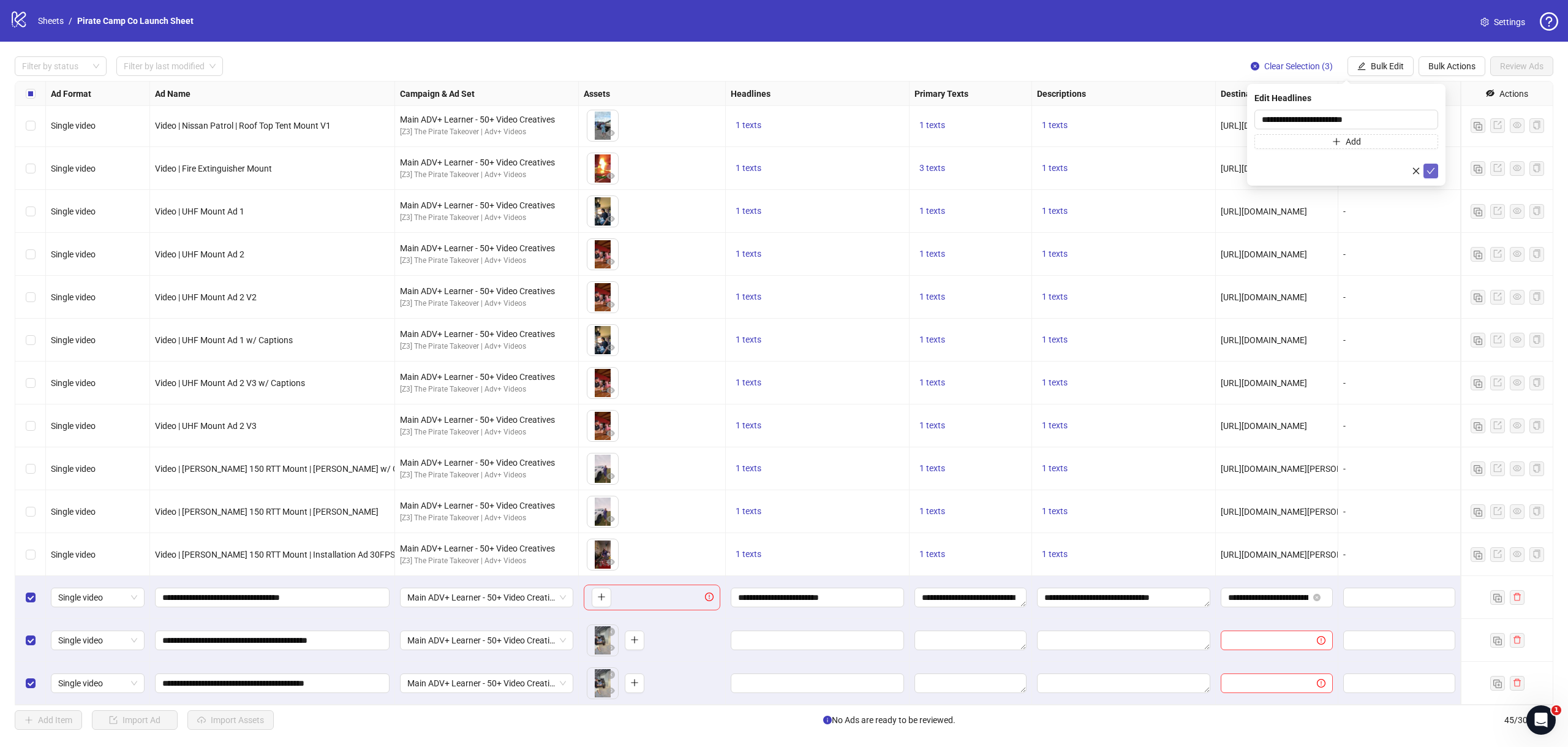
click at [1431, 172] on icon "check" at bounding box center [1431, 171] width 8 height 6
click at [1383, 69] on span "Bulk Edit" at bounding box center [1387, 66] width 33 height 10
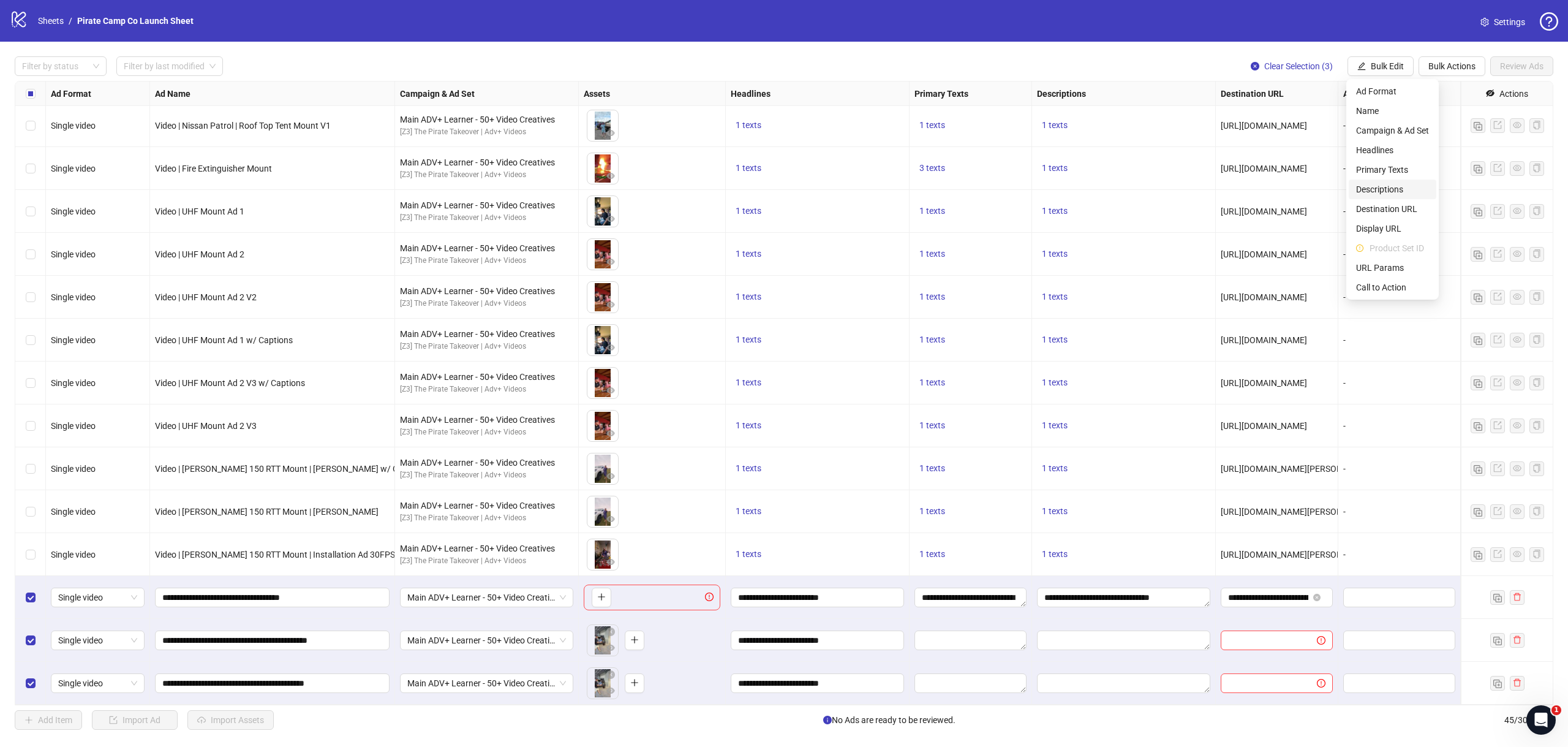
click at [1402, 190] on span "Descriptions" at bounding box center [1392, 189] width 73 height 13
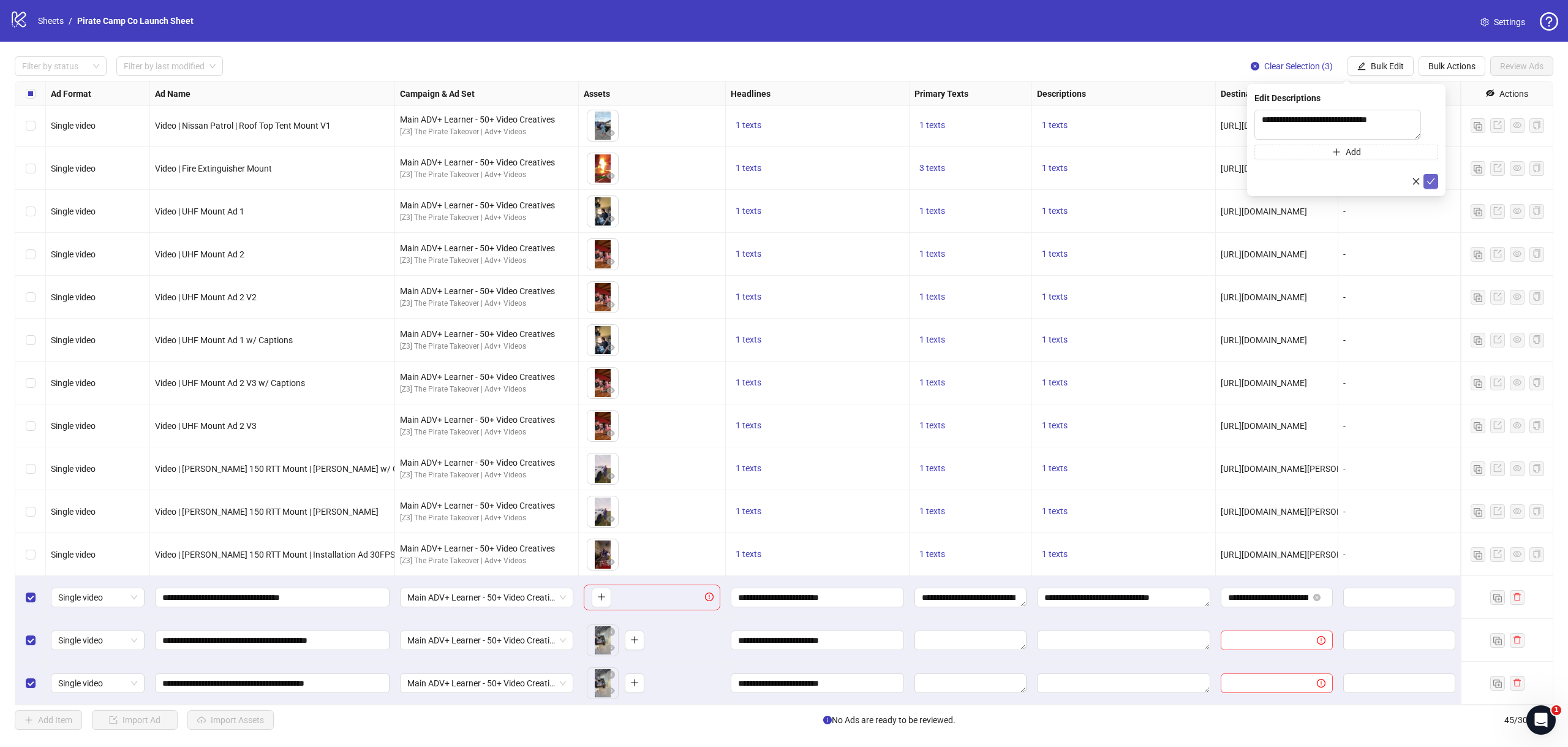
click at [1431, 179] on icon "check" at bounding box center [1431, 181] width 8 height 8
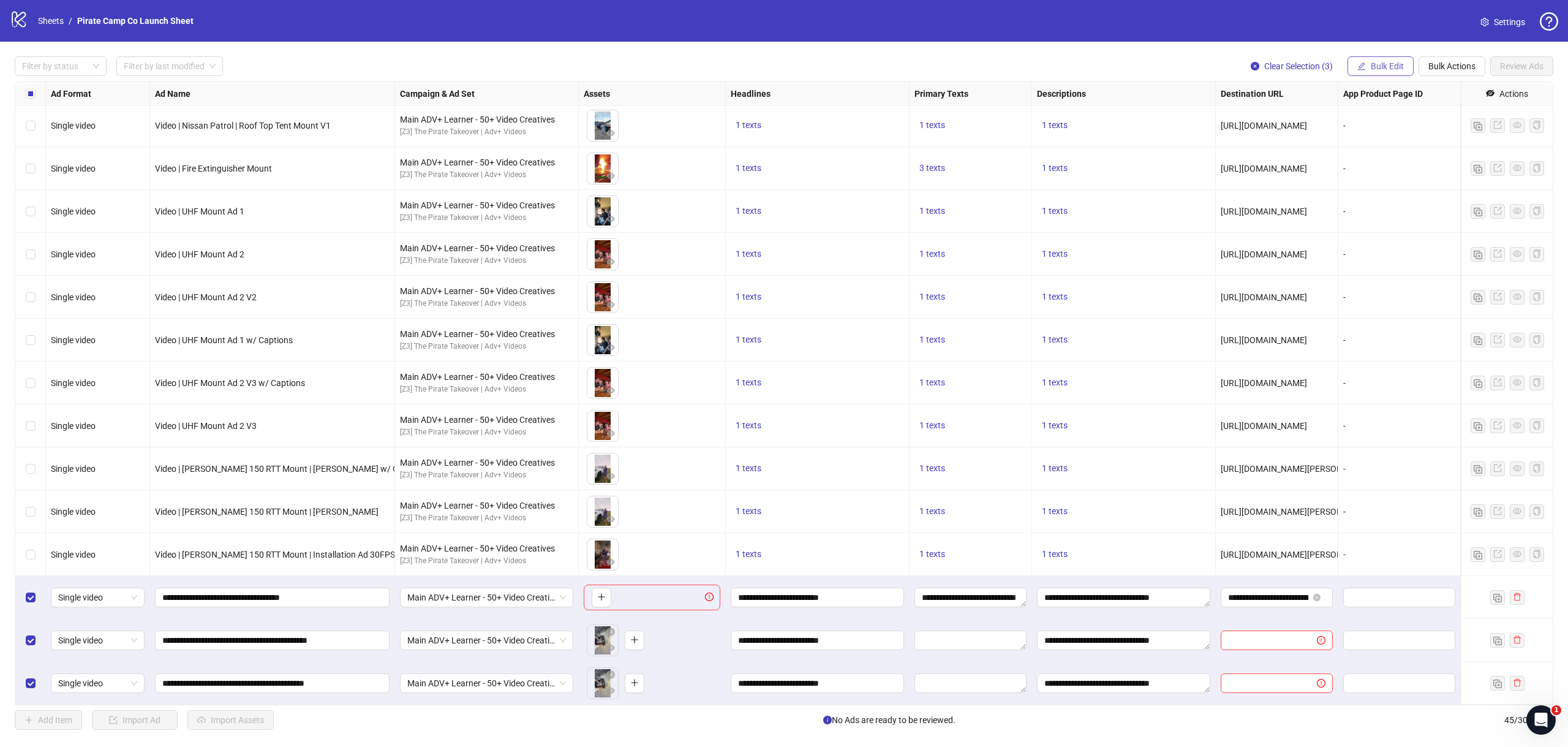
click at [1382, 64] on span "Bulk Edit" at bounding box center [1387, 66] width 33 height 10
click at [1384, 169] on span "Primary Texts" at bounding box center [1392, 170] width 73 height 13
click at [1433, 183] on icon "check" at bounding box center [1431, 184] width 8 height 8
click at [1384, 70] on span "Bulk Edit" at bounding box center [1387, 66] width 33 height 10
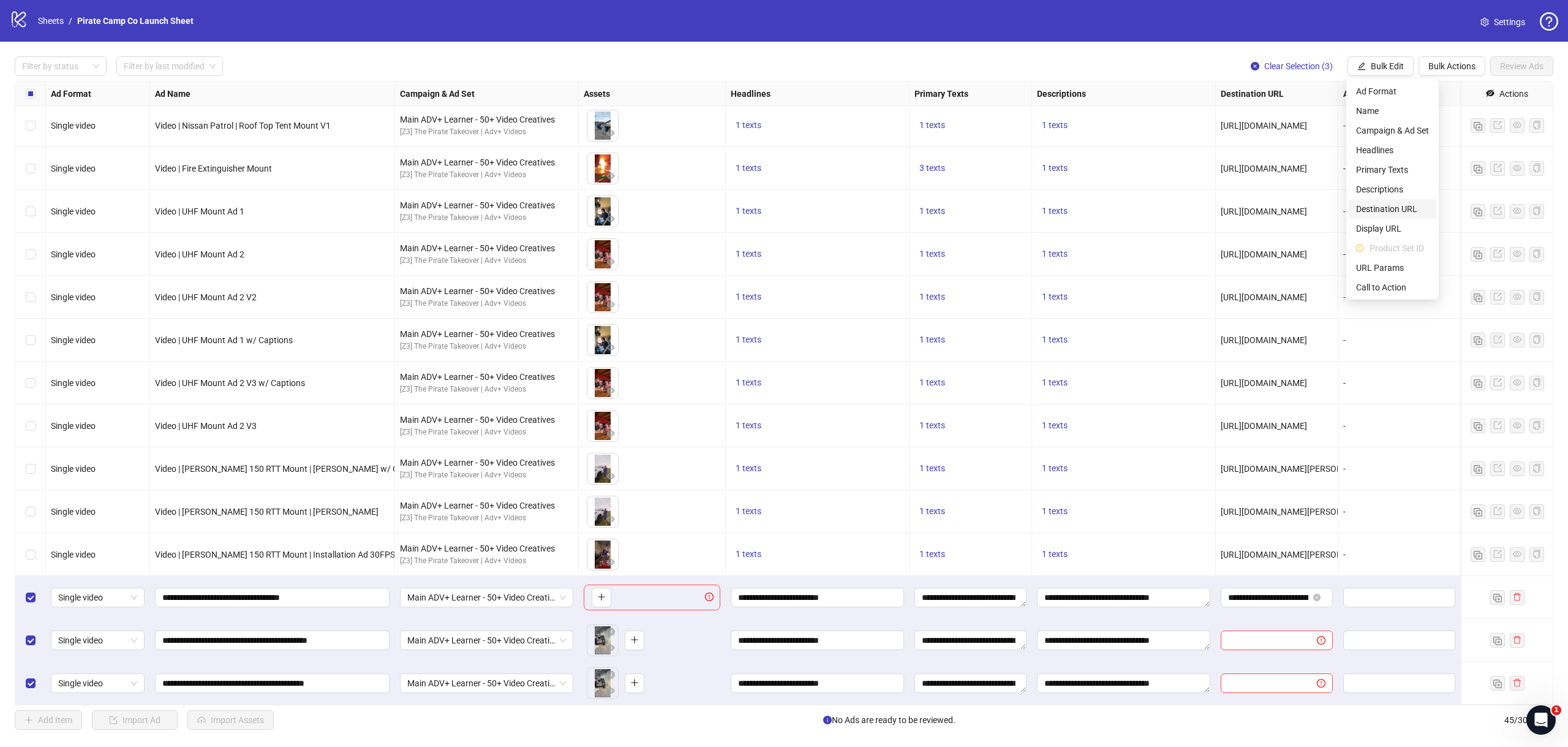
drag, startPoint x: 1384, startPoint y: 206, endPoint x: 1400, endPoint y: 177, distance: 33.1
click at [1384, 206] on span "Destination URL" at bounding box center [1392, 209] width 73 height 13
click at [1431, 152] on icon "check" at bounding box center [1431, 151] width 8 height 8
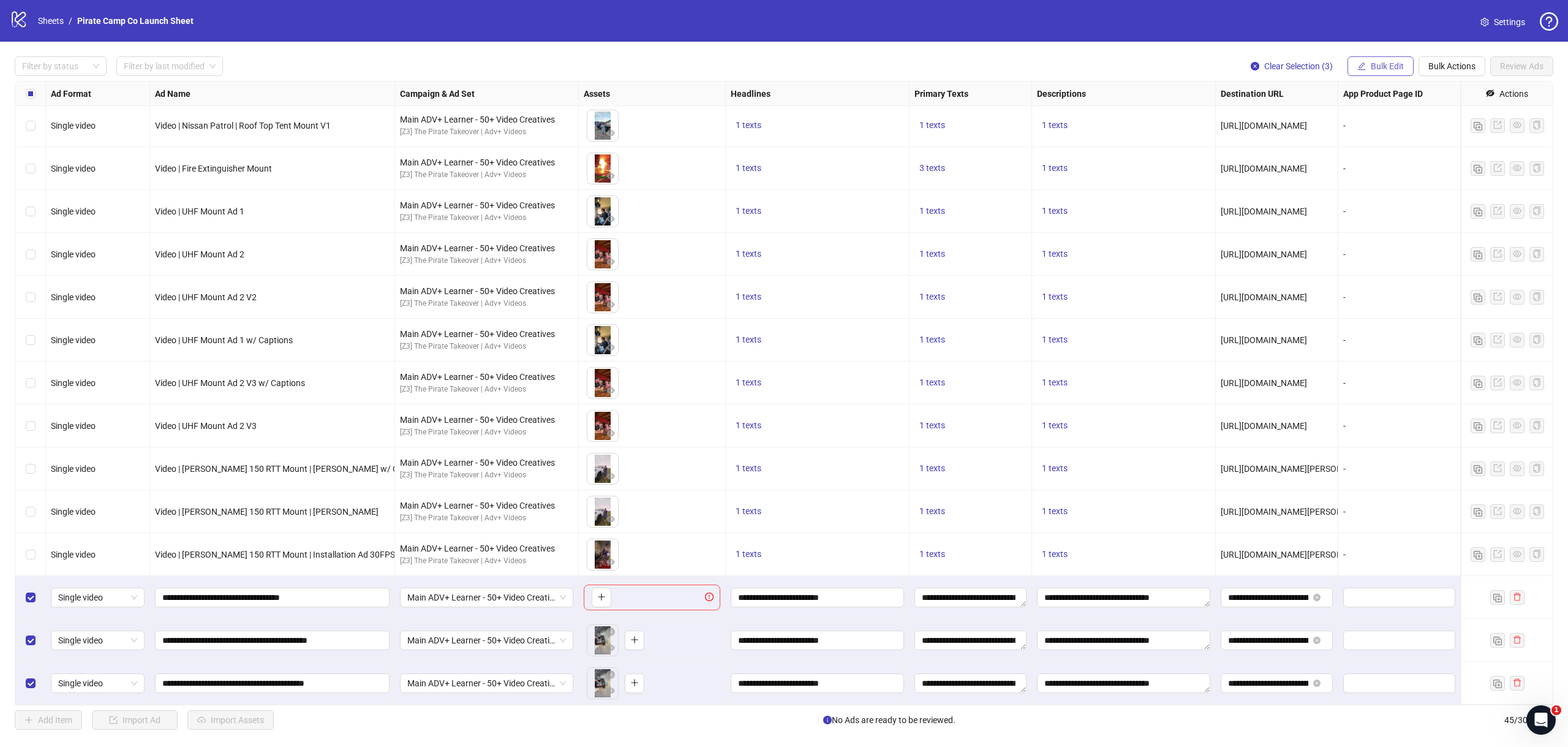
click at [1391, 64] on span "Bulk Edit" at bounding box center [1387, 66] width 33 height 10
drag, startPoint x: 1382, startPoint y: 282, endPoint x: 1381, endPoint y: 241, distance: 41.0
click at [1382, 281] on span "Call to Action" at bounding box center [1392, 287] width 73 height 13
click at [1430, 157] on button "submit" at bounding box center [1431, 151] width 15 height 15
click at [1371, 72] on button "Bulk Edit" at bounding box center [1380, 66] width 66 height 20
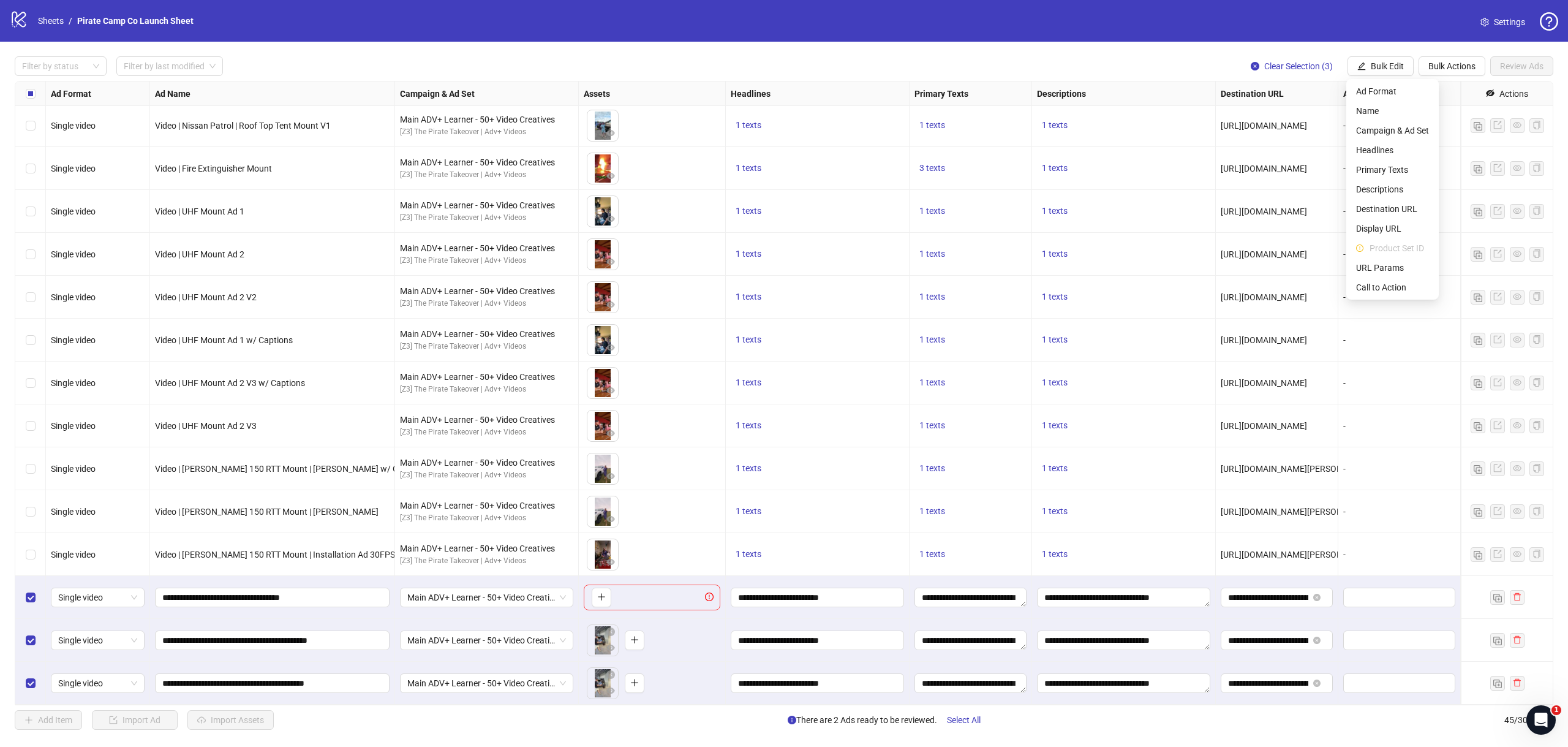
click at [1304, 48] on div "Filter by status Filter by last modified Clear Selection (3) Bulk Edit Bulk Act…" at bounding box center [784, 393] width 1568 height 703
click at [861, 609] on div "**********" at bounding box center [818, 597] width 184 height 43
click at [849, 590] on input "**********" at bounding box center [816, 597] width 156 height 13
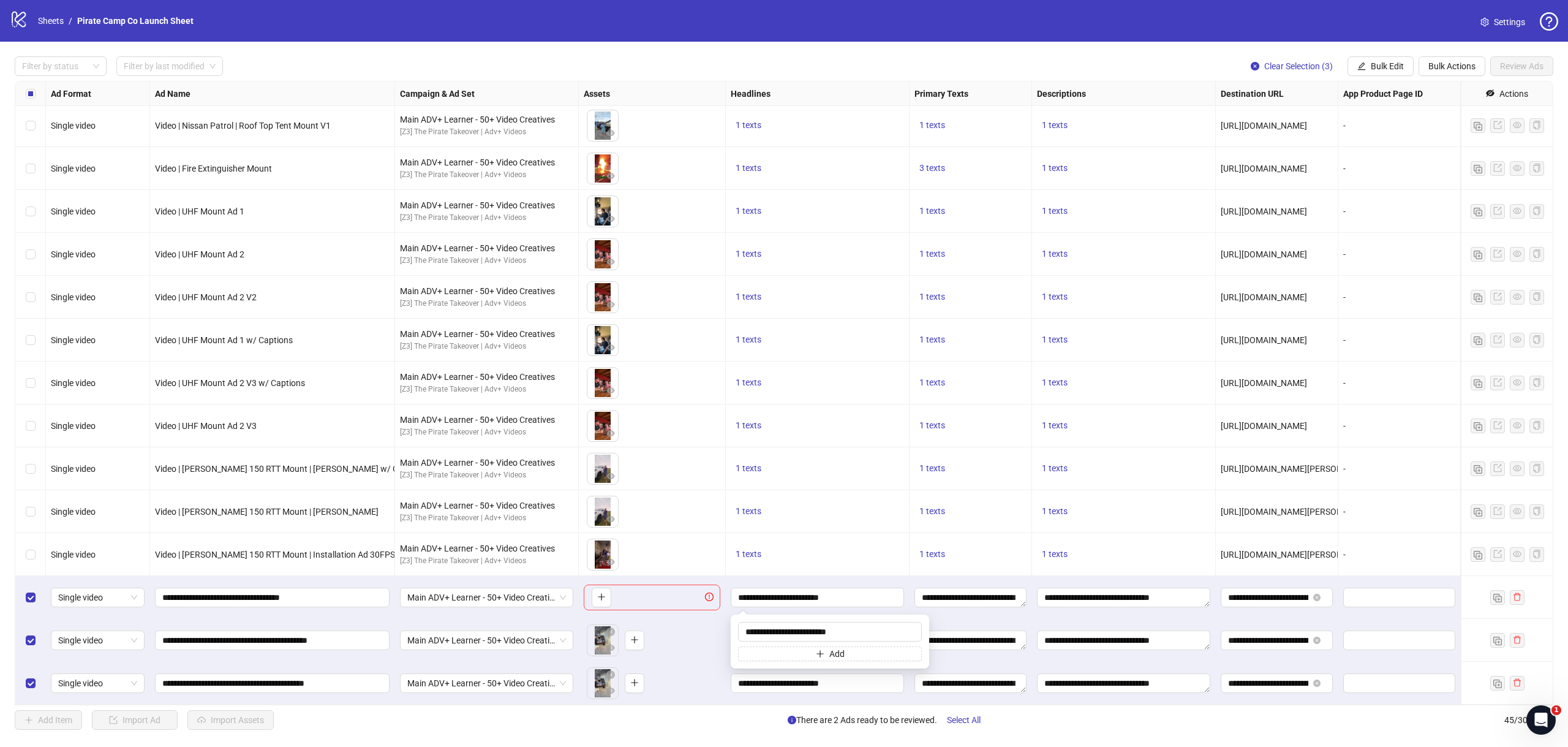
click at [308, 618] on div "**********" at bounding box center [272, 597] width 245 height 43
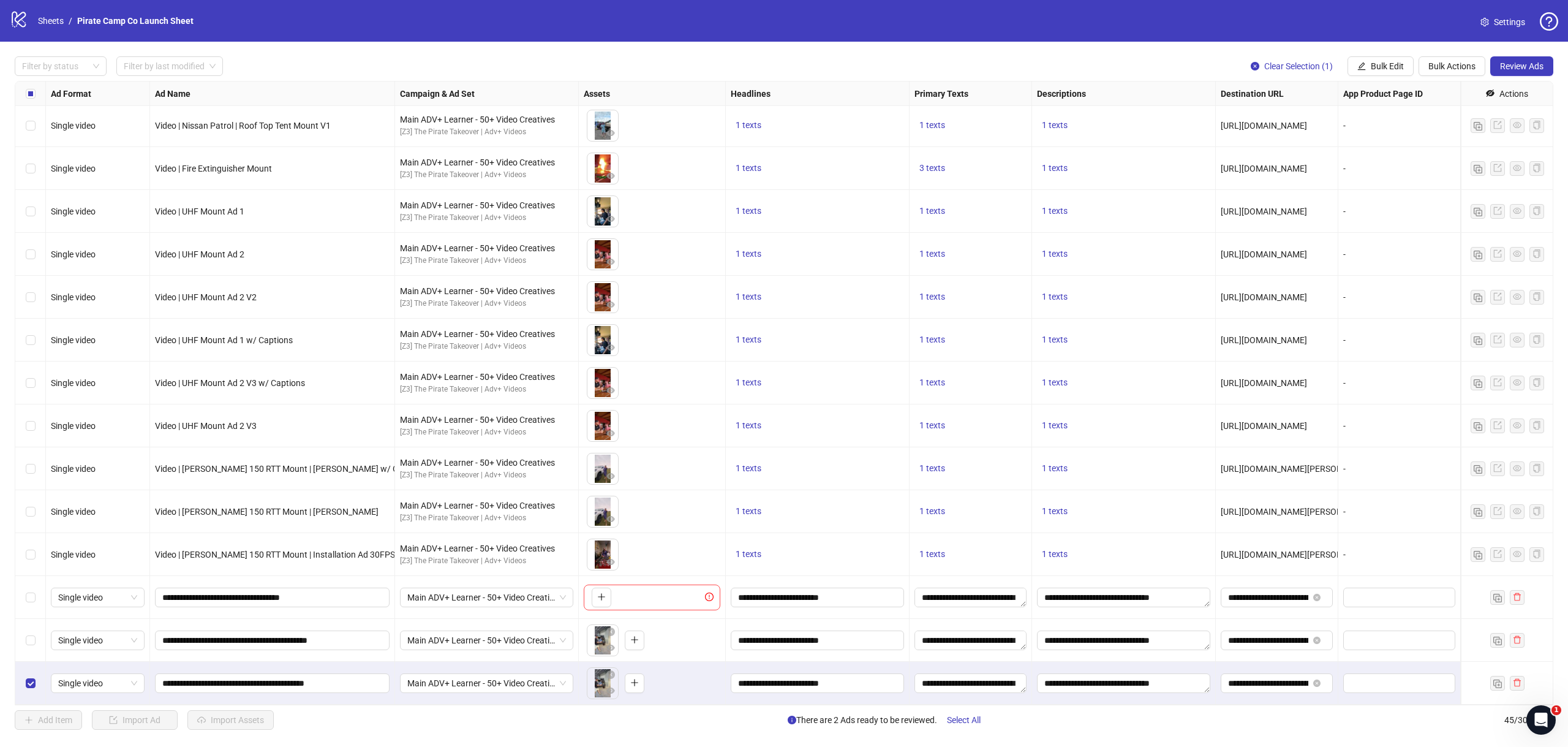
click at [30, 672] on div "Select row 45" at bounding box center [31, 683] width 31 height 43
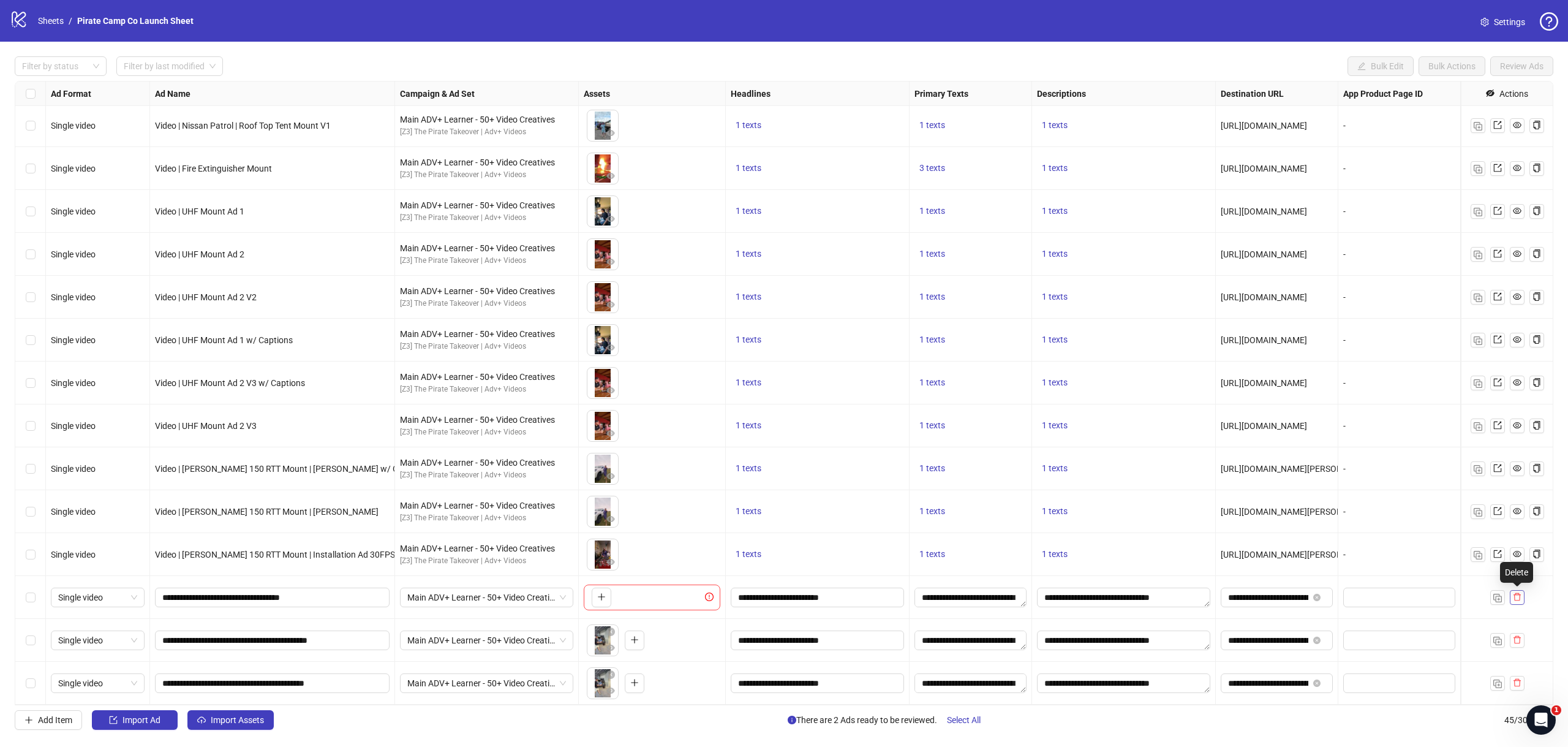
click at [1519, 593] on icon "delete" at bounding box center [1517, 597] width 7 height 8
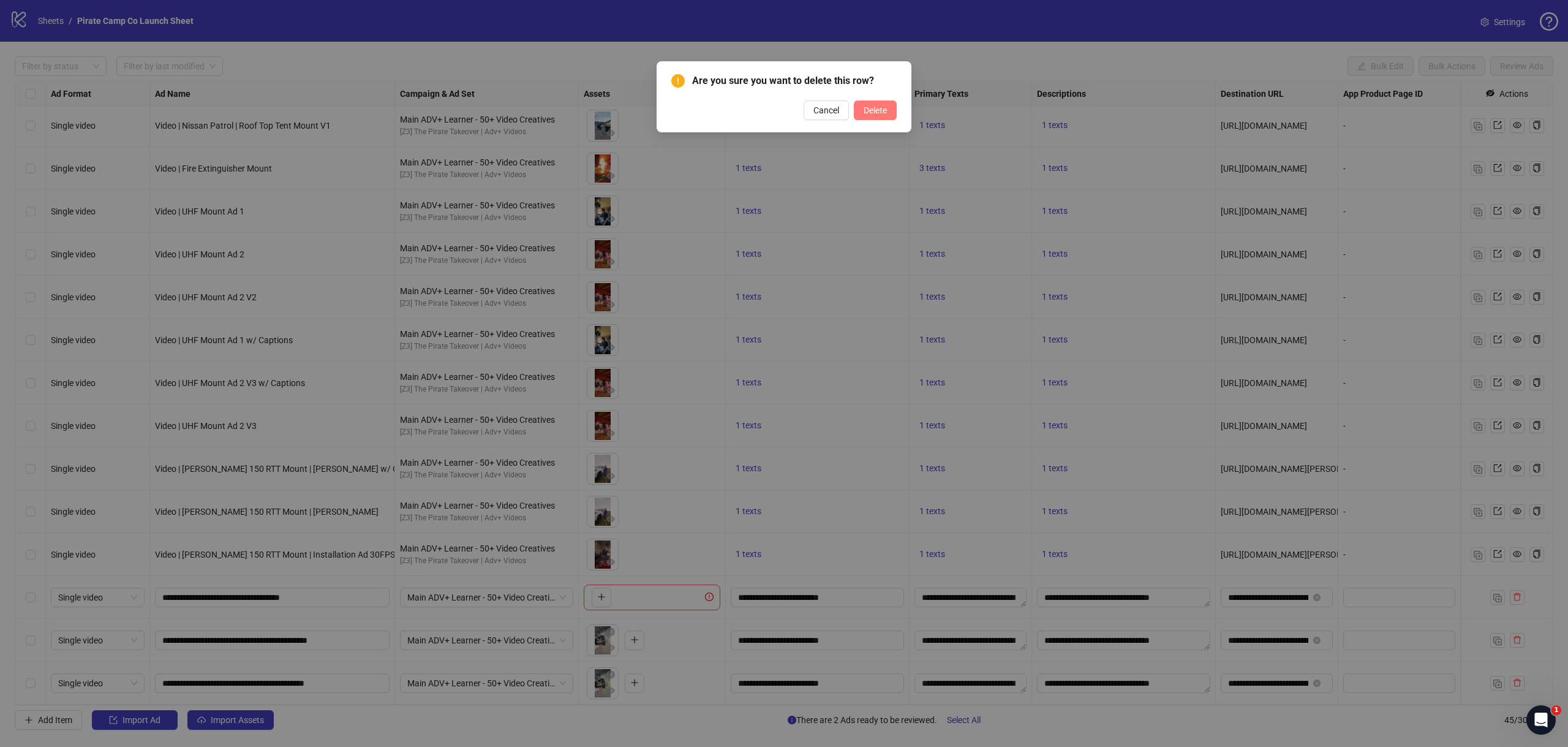
click at [873, 116] on button "Delete" at bounding box center [875, 110] width 43 height 20
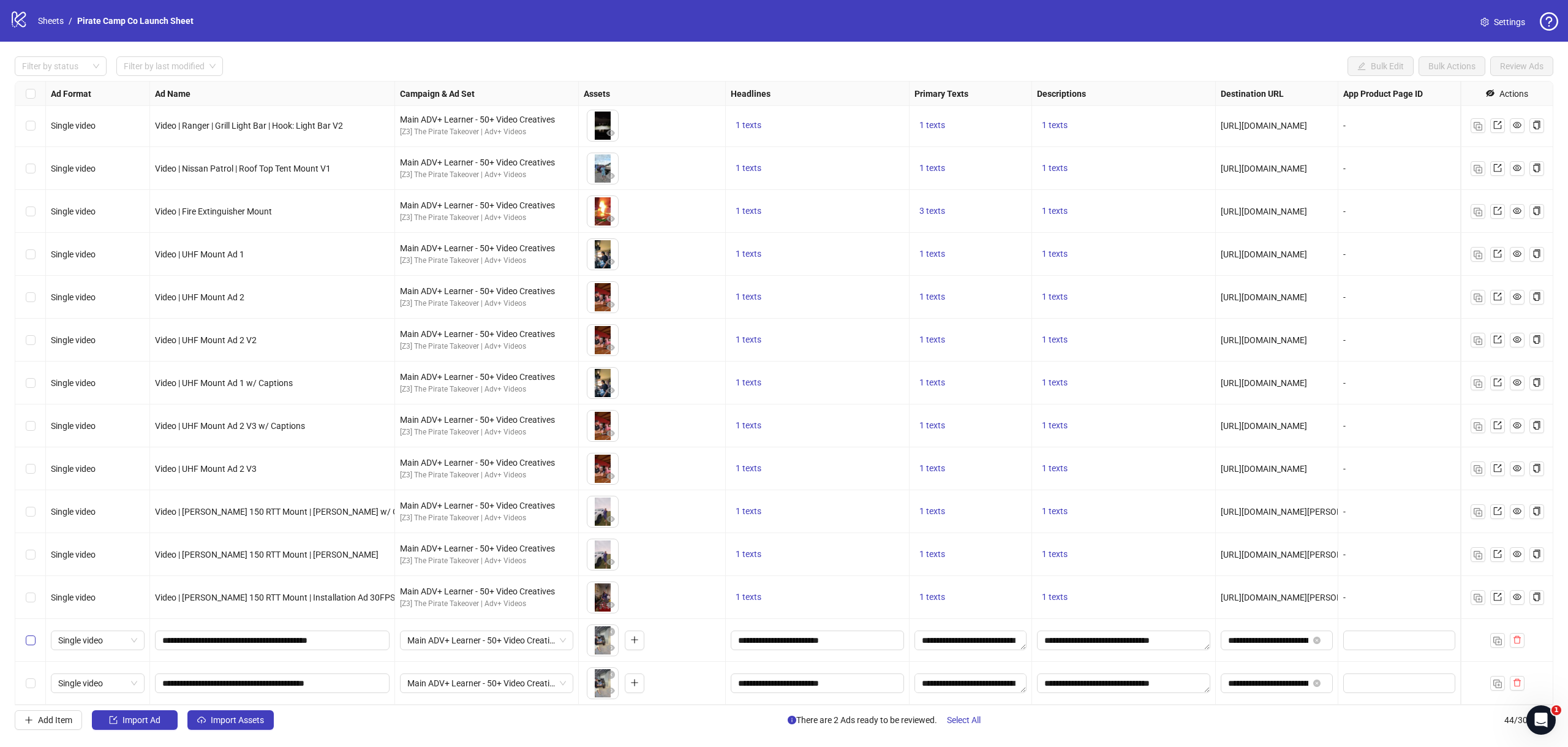
click at [34, 645] on label "Select row 43" at bounding box center [30, 640] width 10 height 13
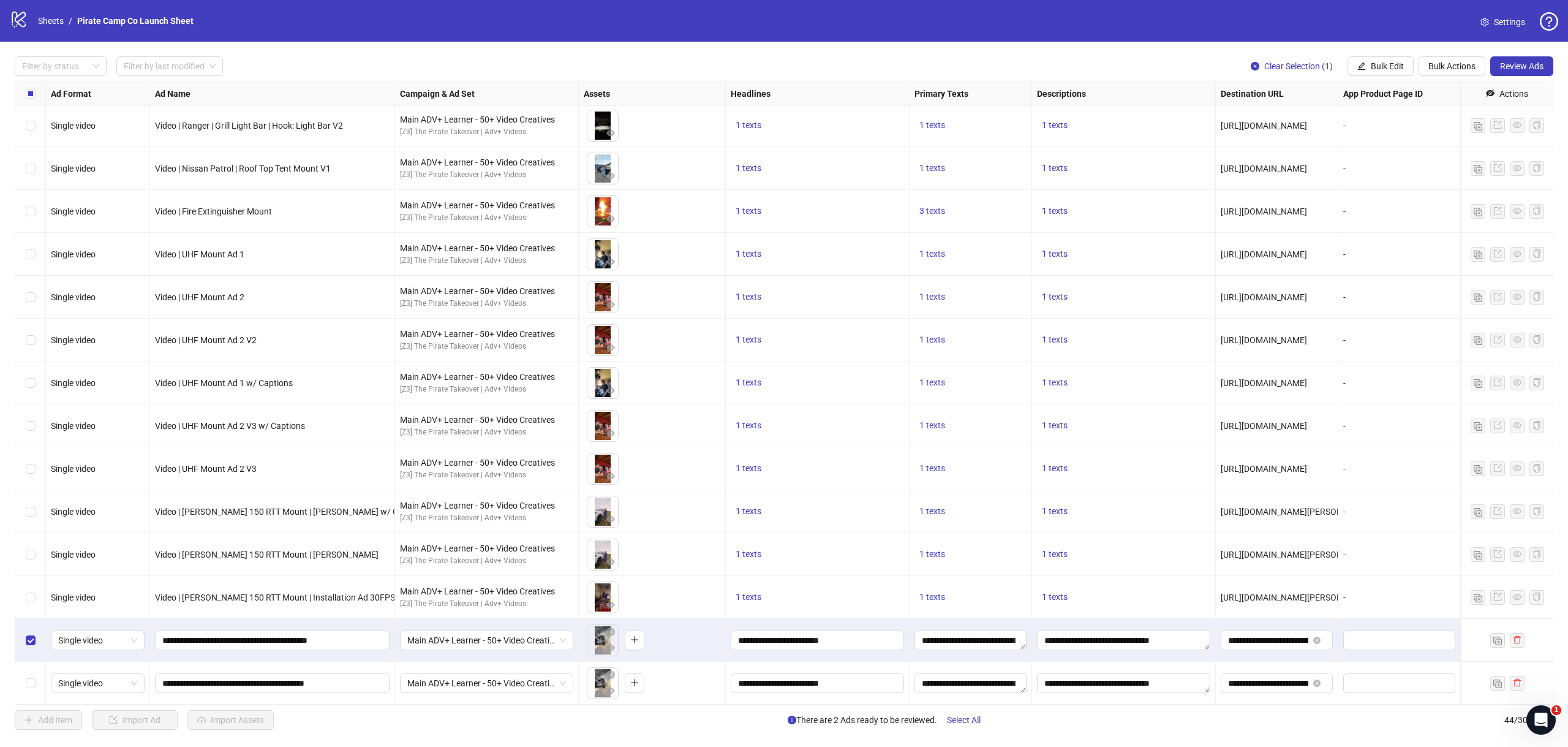
click at [23, 685] on div "Select row 44" at bounding box center [31, 683] width 31 height 43
click at [1503, 61] on span "Review Ads" at bounding box center [1522, 66] width 44 height 10
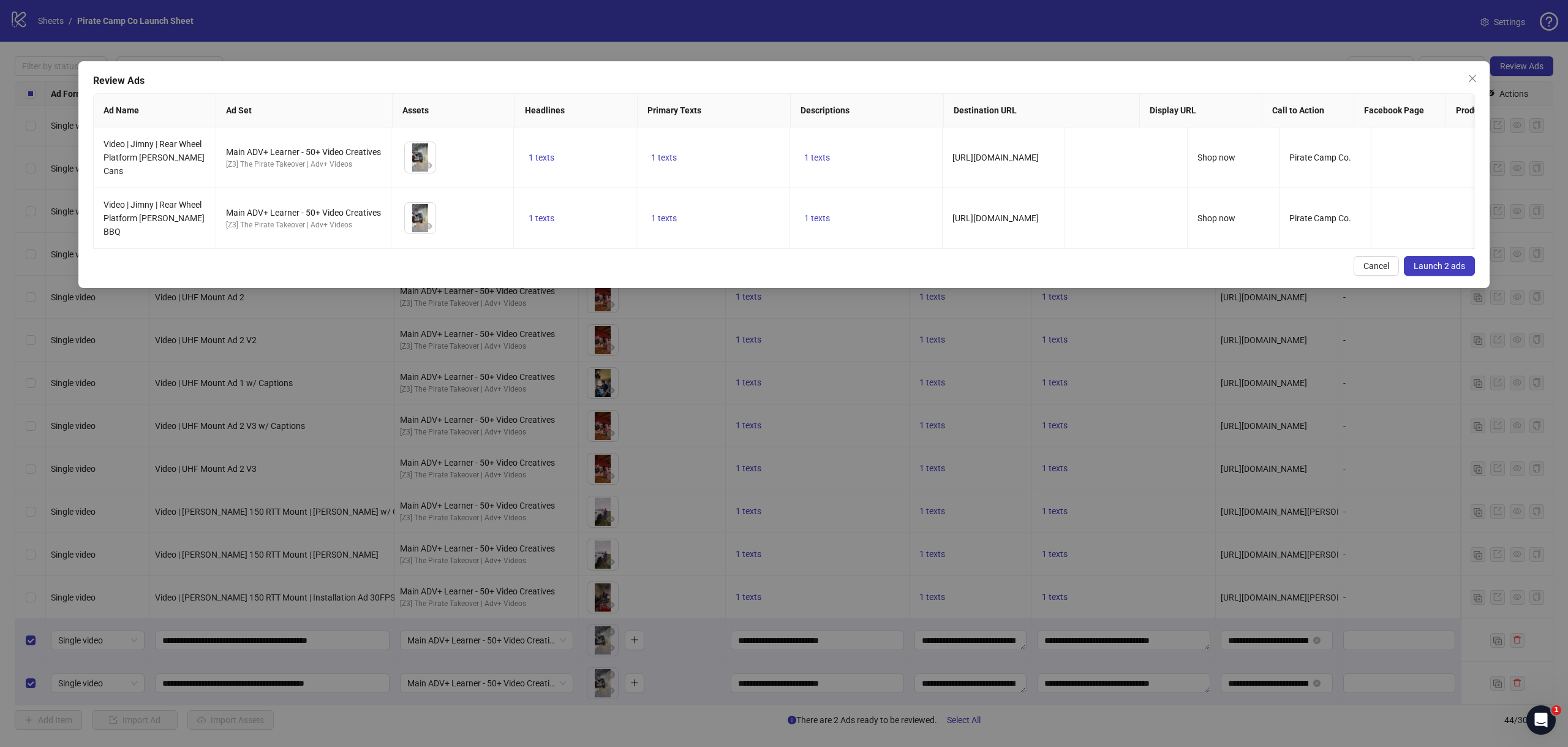
click at [1435, 271] on button "Launch 2 ads" at bounding box center [1440, 266] width 71 height 20
